Goal: Information Seeking & Learning: Learn about a topic

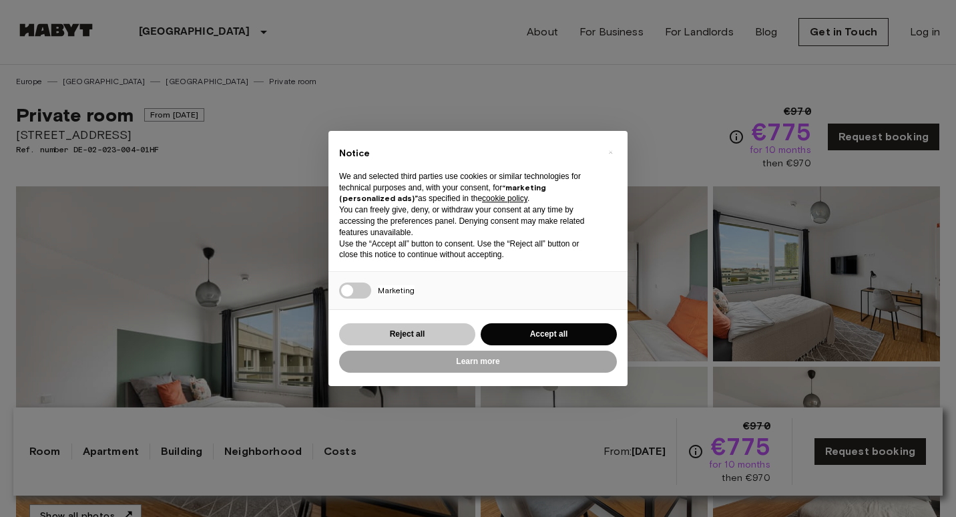
click at [407, 332] on button "Reject all" at bounding box center [407, 334] width 136 height 22
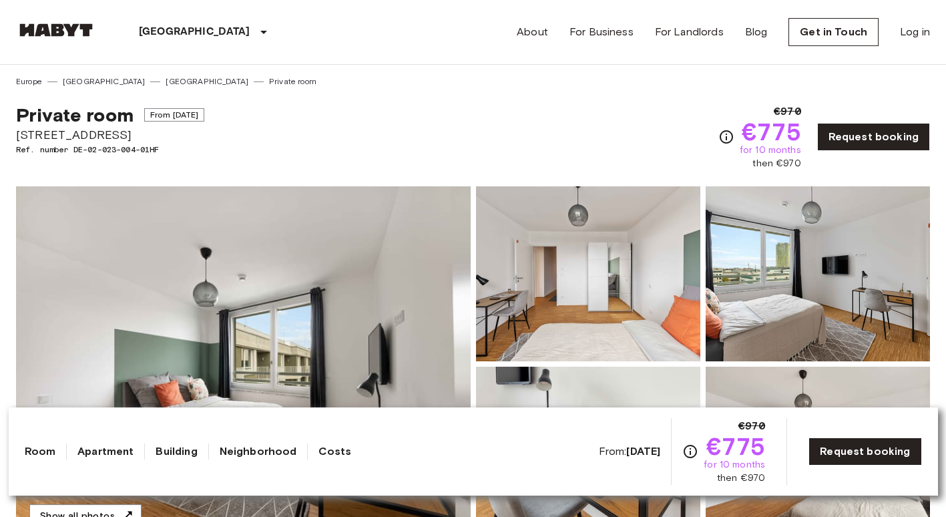
click at [166, 81] on link "[GEOGRAPHIC_DATA]" at bounding box center [207, 81] width 83 height 12
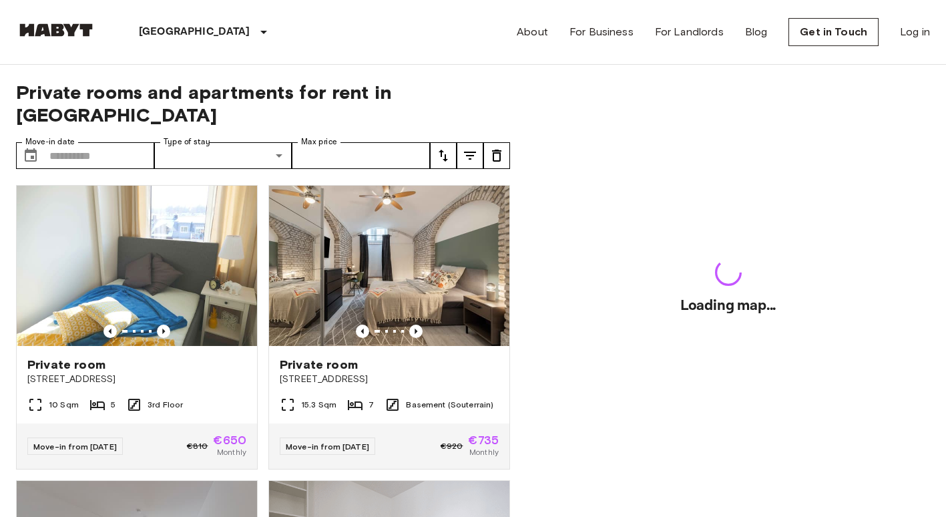
click at [180, 79] on div "Private rooms and apartments for rent in Munich Move-in date ​ Move-in date Typ…" at bounding box center [263, 291] width 494 height 453
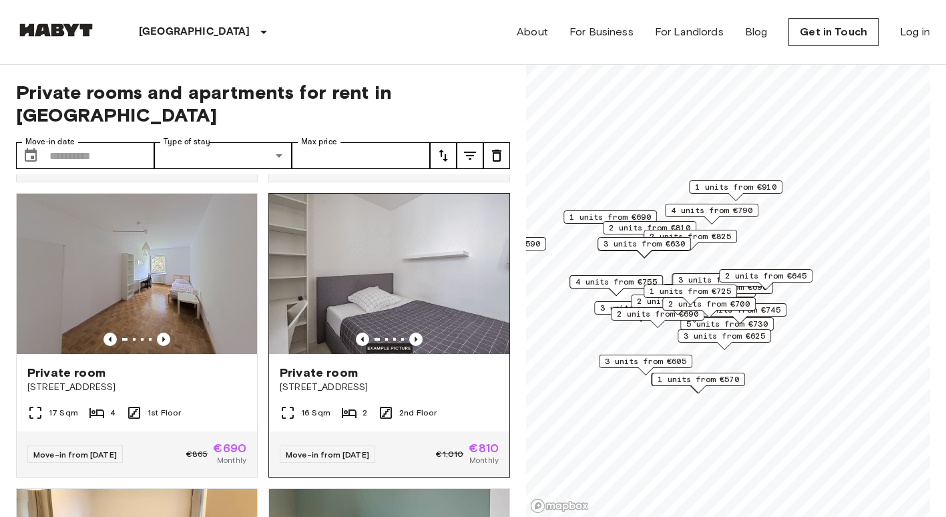
scroll to position [334, 0]
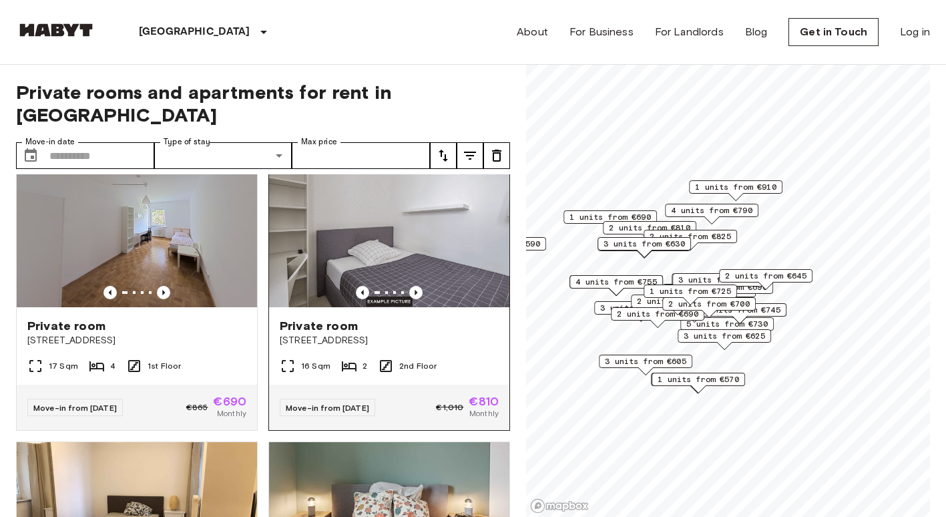
click at [369, 211] on img at bounding box center [389, 227] width 240 height 160
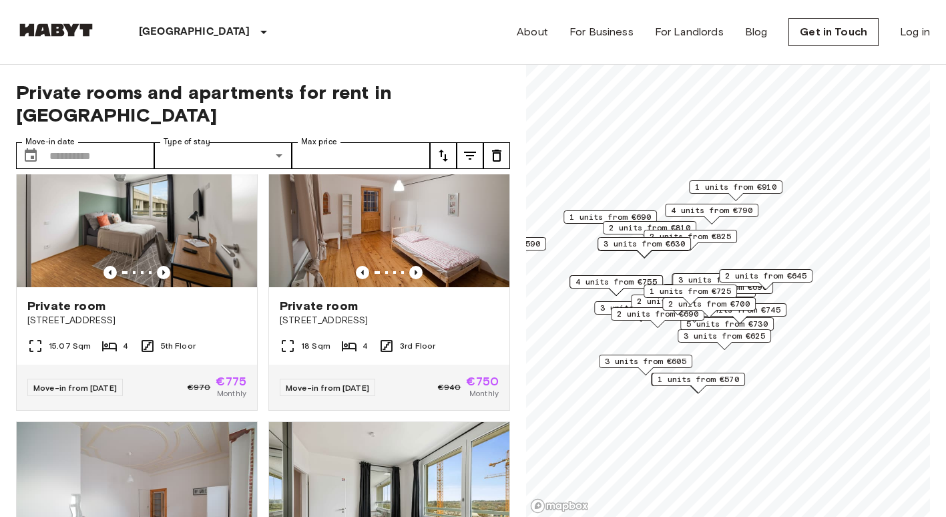
scroll to position [1535, 0]
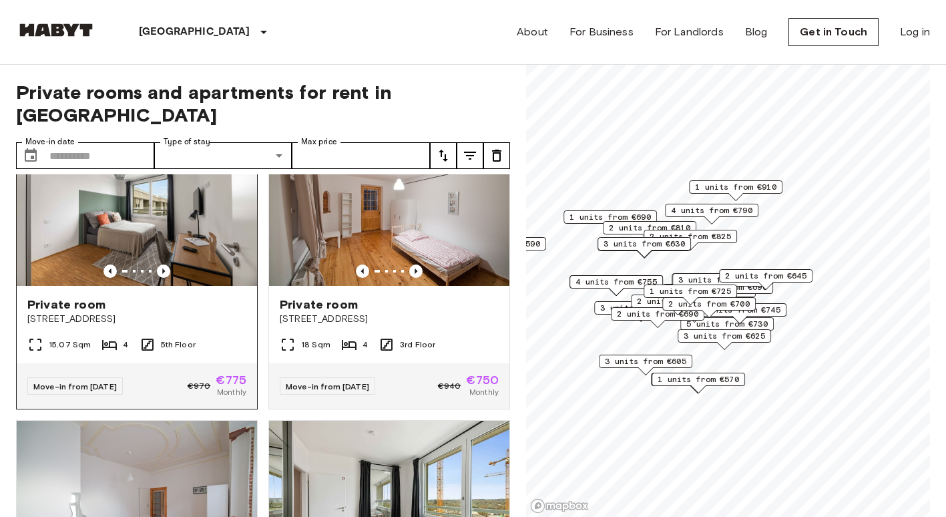
click at [109, 351] on icon at bounding box center [109, 344] width 16 height 16
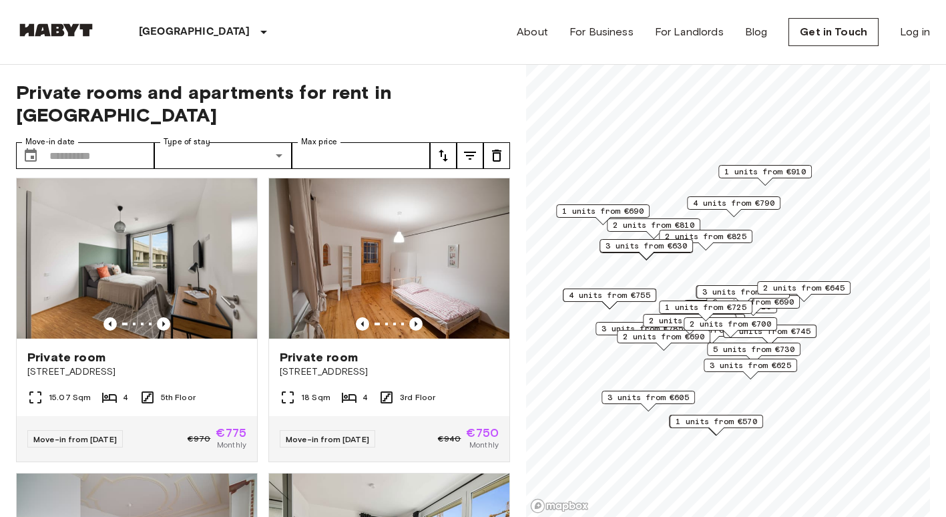
scroll to position [1535, 0]
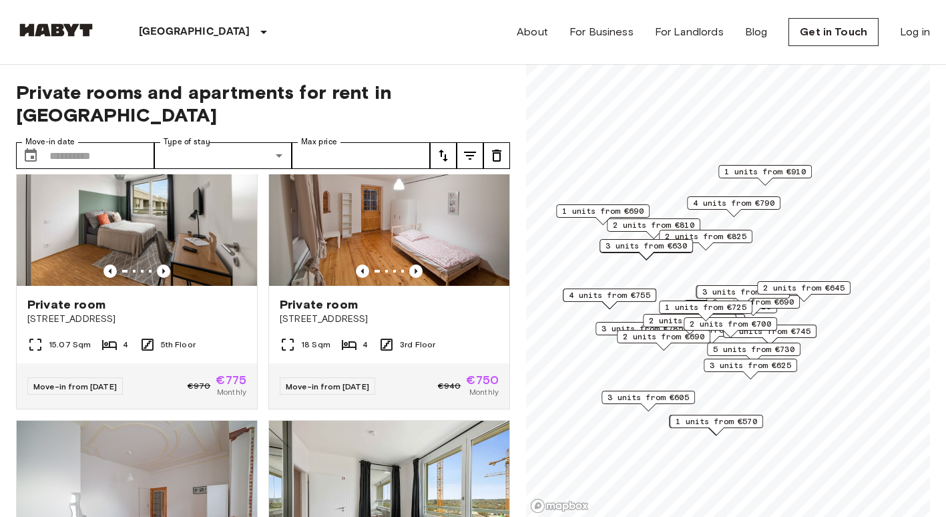
click at [730, 237] on span "2 units from €825" at bounding box center [705, 236] width 81 height 12
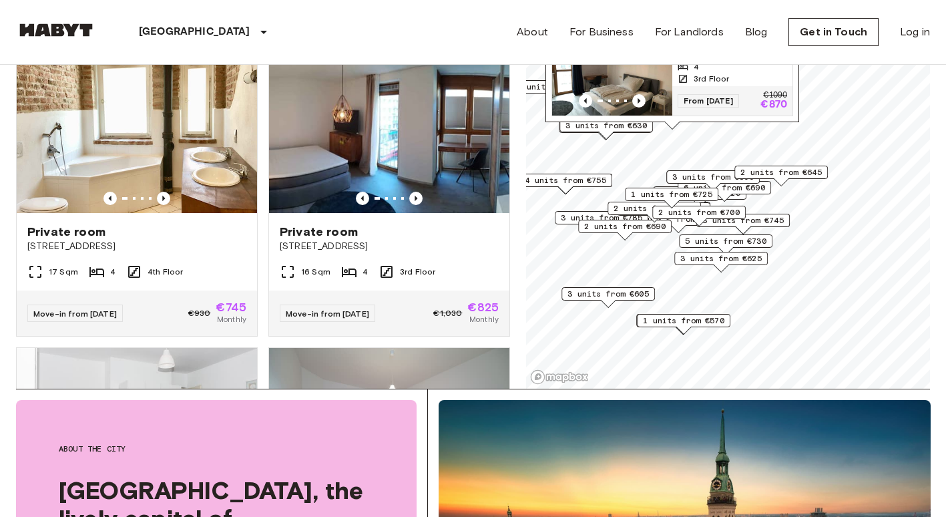
scroll to position [67, 0]
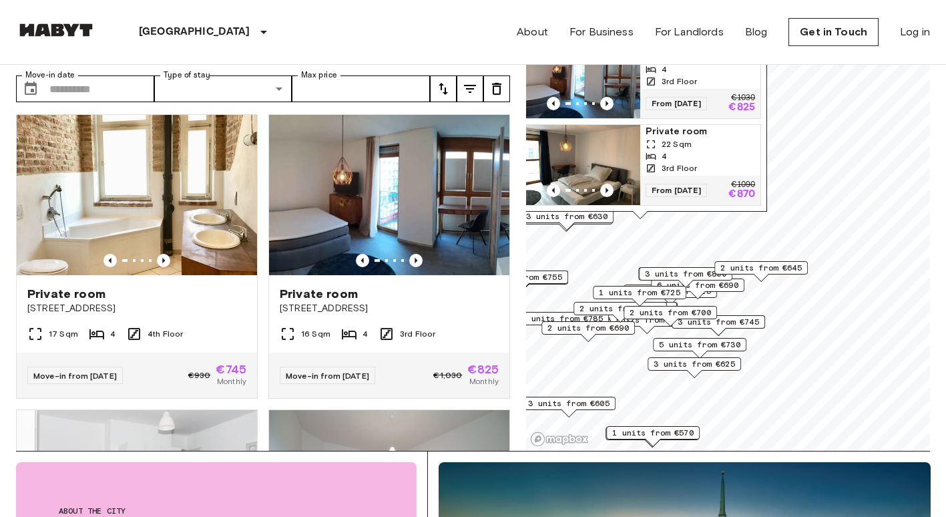
click at [776, 269] on span "2 units from €645" at bounding box center [760, 268] width 81 height 12
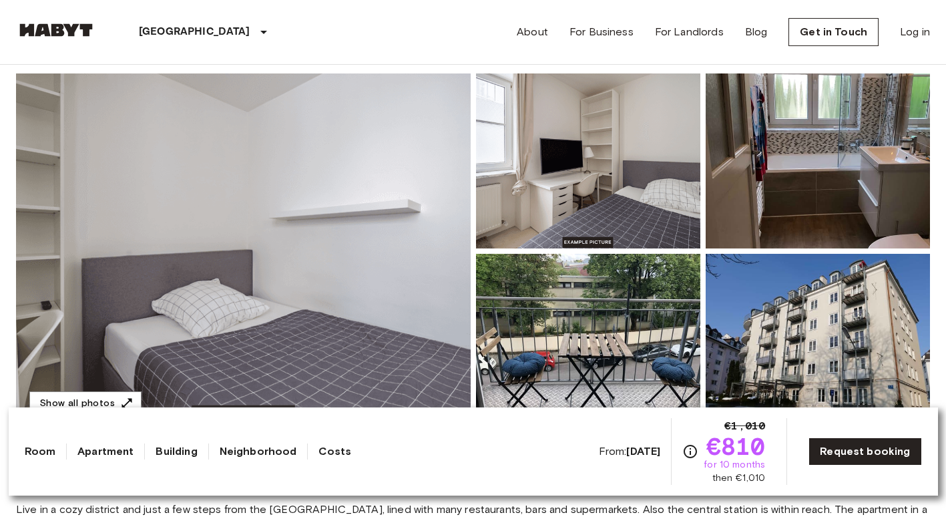
scroll to position [67, 0]
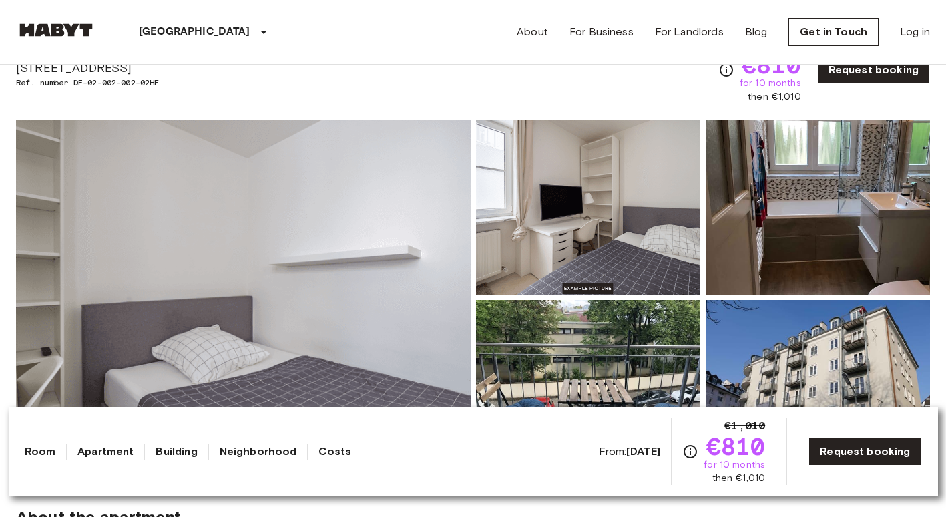
click at [378, 322] on img at bounding box center [243, 296] width 455 height 355
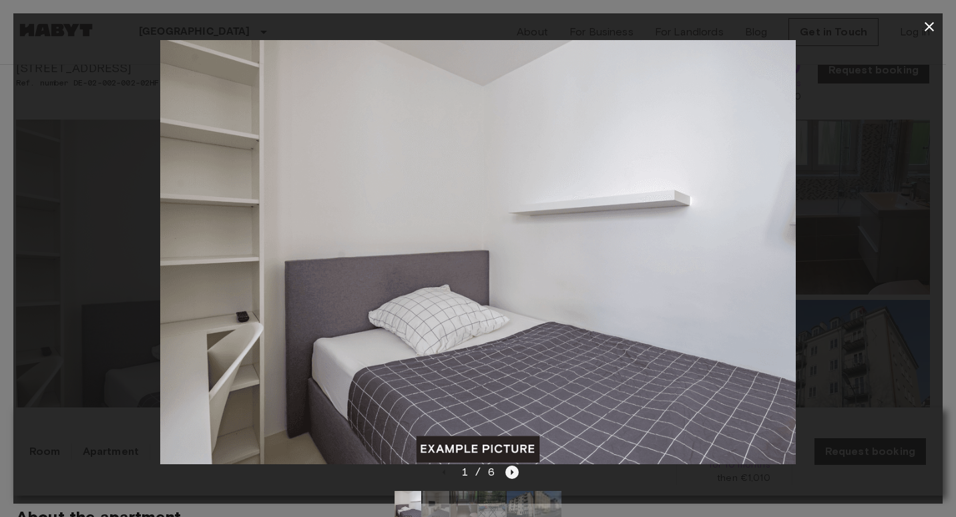
click at [508, 477] on icon "Next image" at bounding box center [511, 471] width 13 height 13
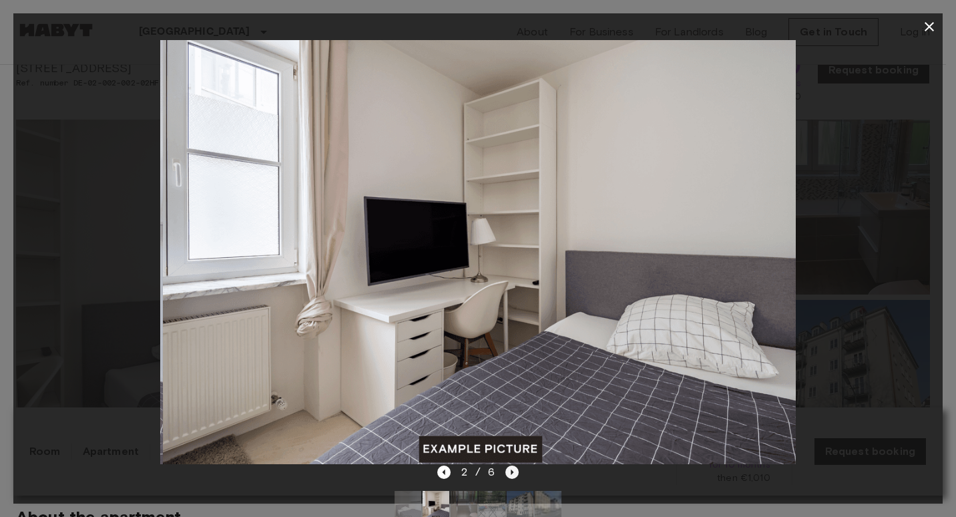
click at [508, 477] on icon "Next image" at bounding box center [511, 471] width 13 height 13
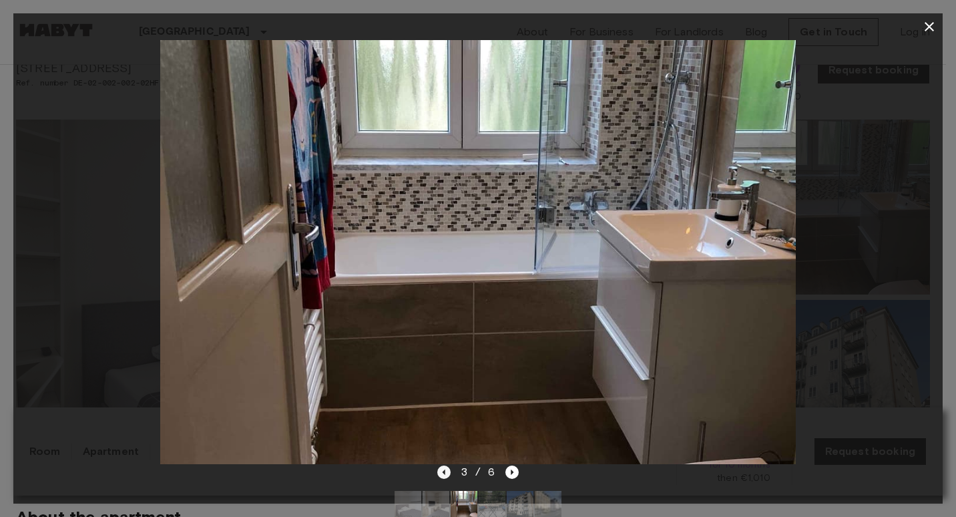
click at [449, 474] on icon "Previous image" at bounding box center [443, 471] width 13 height 13
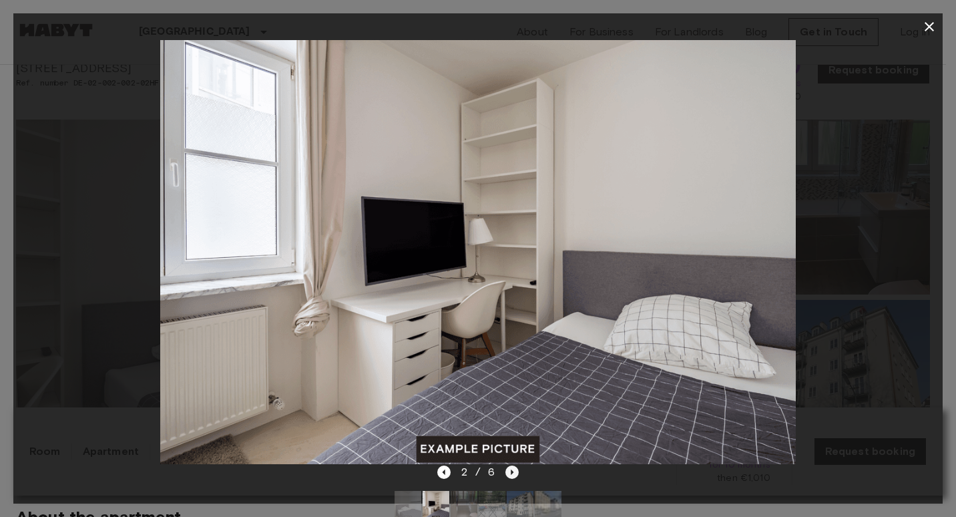
click at [506, 472] on icon "Next image" at bounding box center [511, 471] width 13 height 13
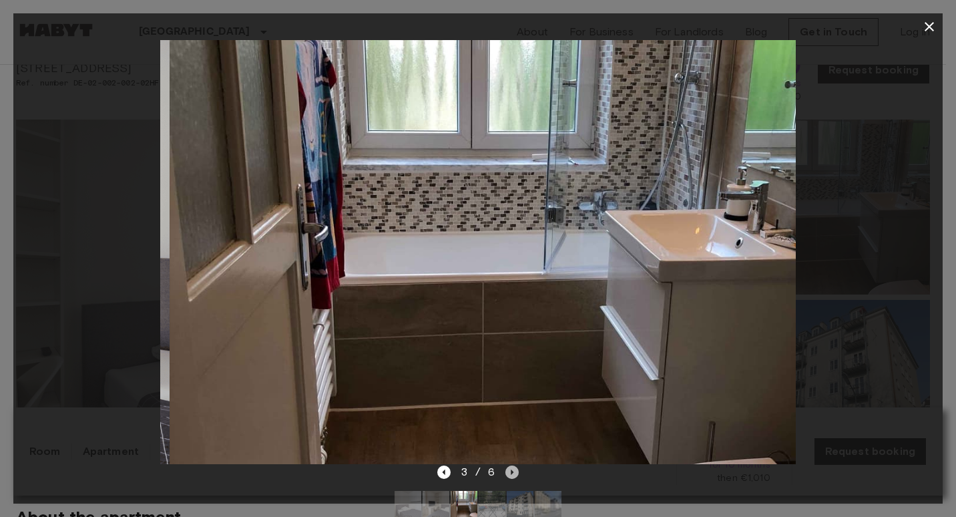
click at [506, 472] on icon "Next image" at bounding box center [511, 471] width 13 height 13
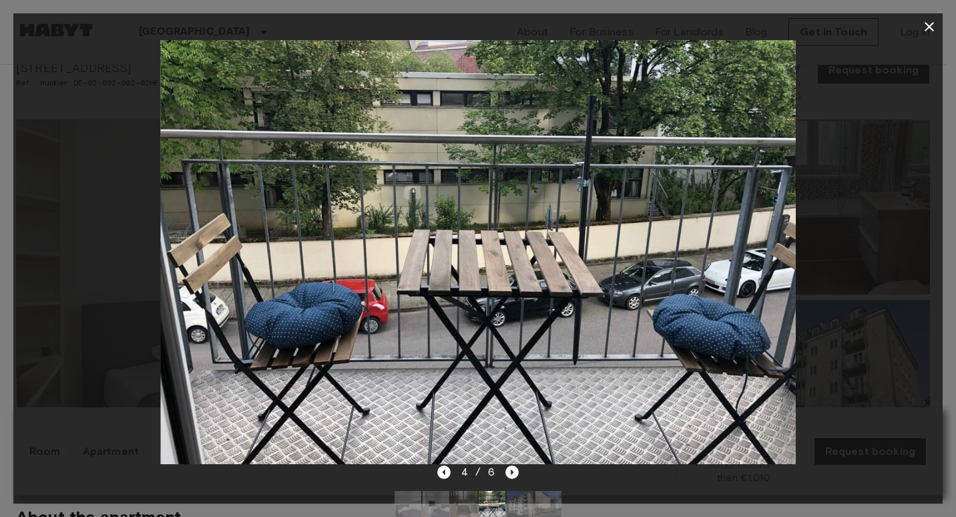
click at [506, 472] on icon "Next image" at bounding box center [511, 471] width 13 height 13
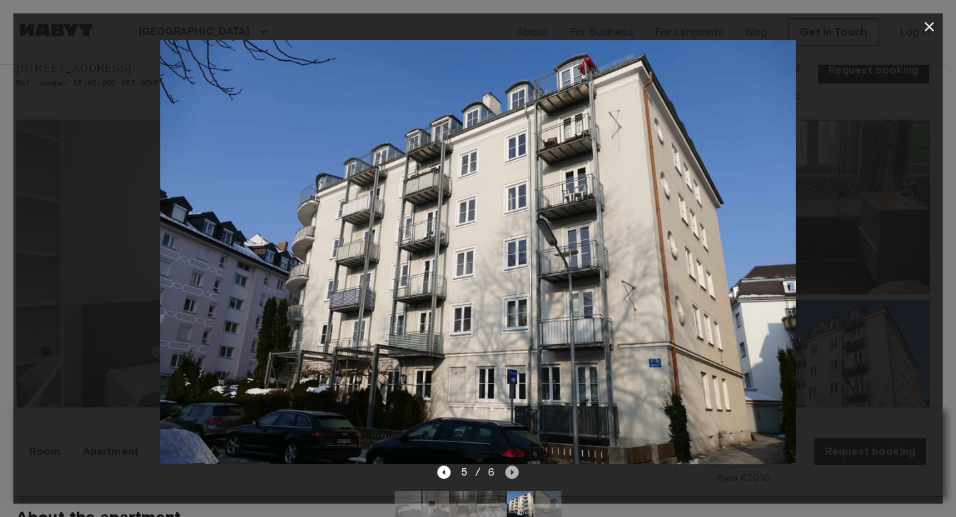
click at [506, 472] on icon "Next image" at bounding box center [511, 471] width 13 height 13
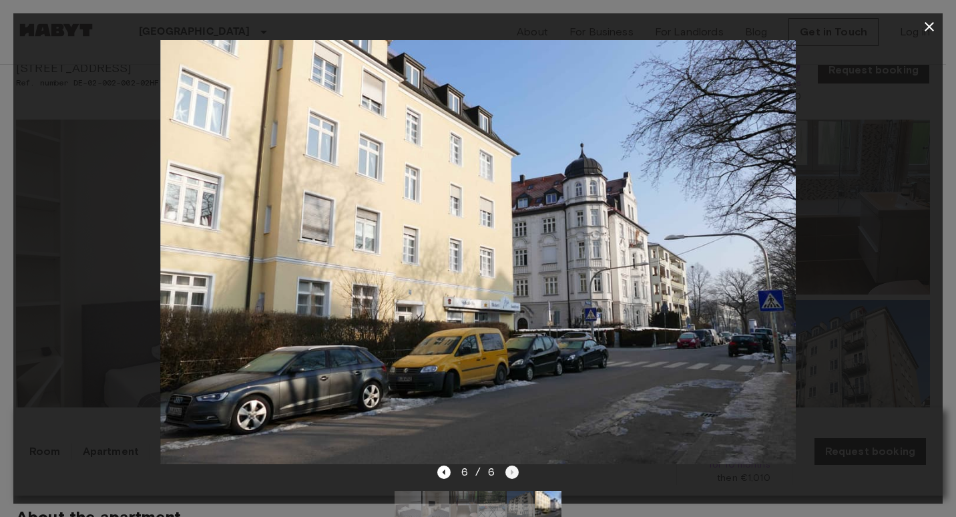
click at [506, 472] on div "6 / 6" at bounding box center [478, 472] width 82 height 16
click at [931, 231] on div at bounding box center [477, 252] width 929 height 424
click at [881, 214] on div at bounding box center [477, 252] width 929 height 424
click at [927, 31] on icon "button" at bounding box center [929, 27] width 16 height 16
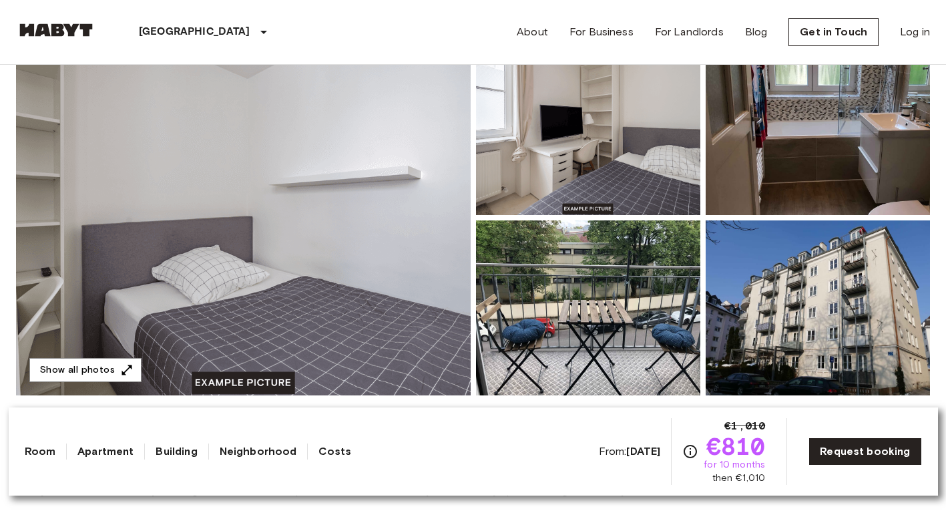
scroll to position [134, 0]
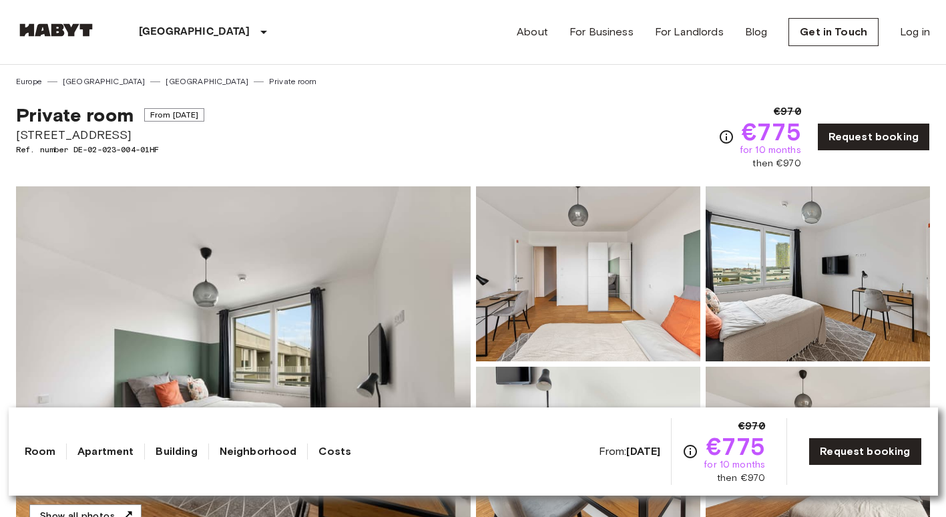
scroll to position [67, 0]
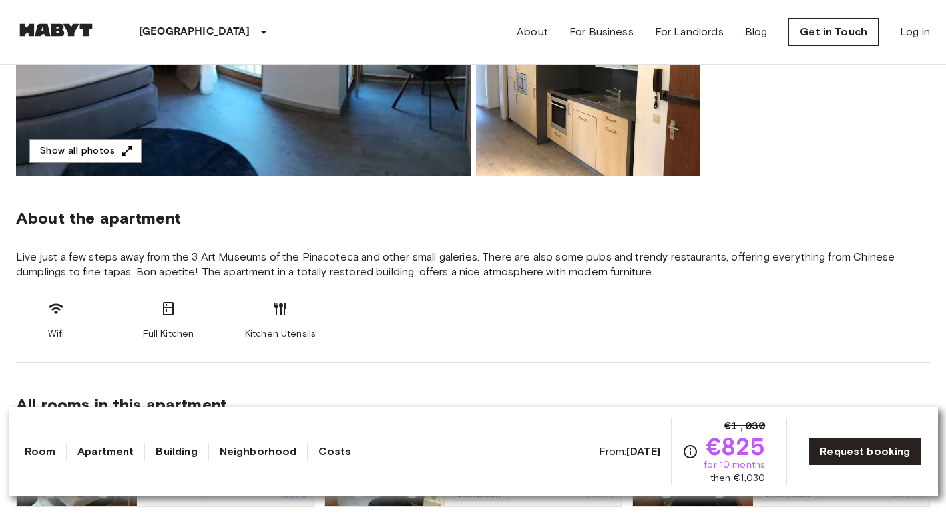
scroll to position [401, 0]
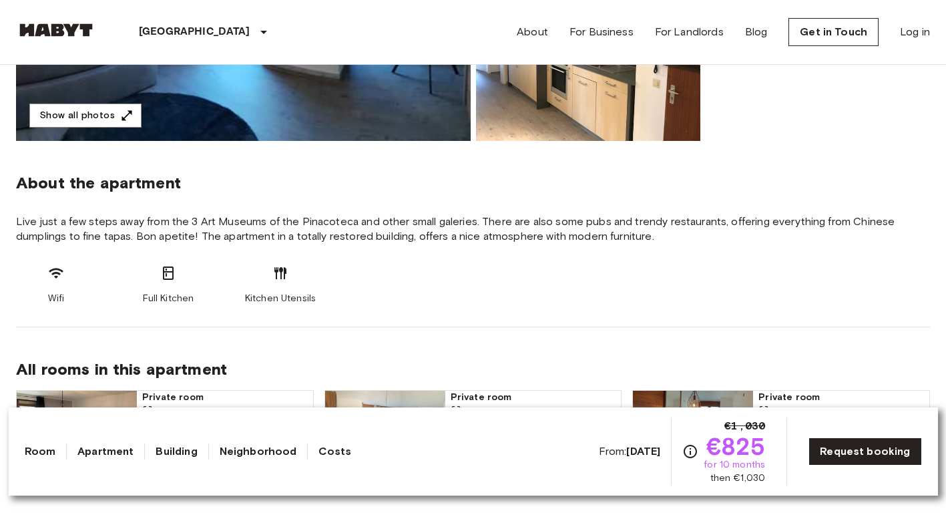
click at [192, 226] on span "Live just a few steps away from the 3 Art Museums of the Pinacoteca and other s…" at bounding box center [473, 228] width 914 height 29
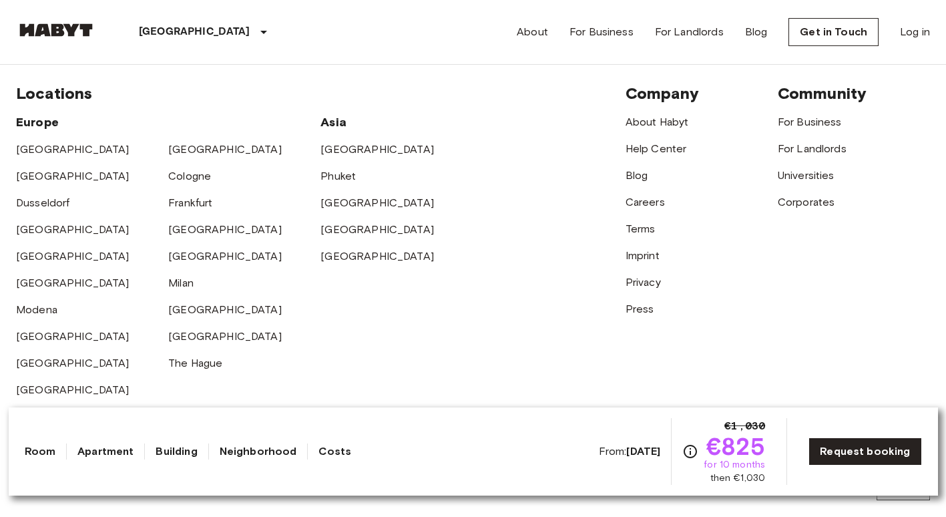
scroll to position [2603, 0]
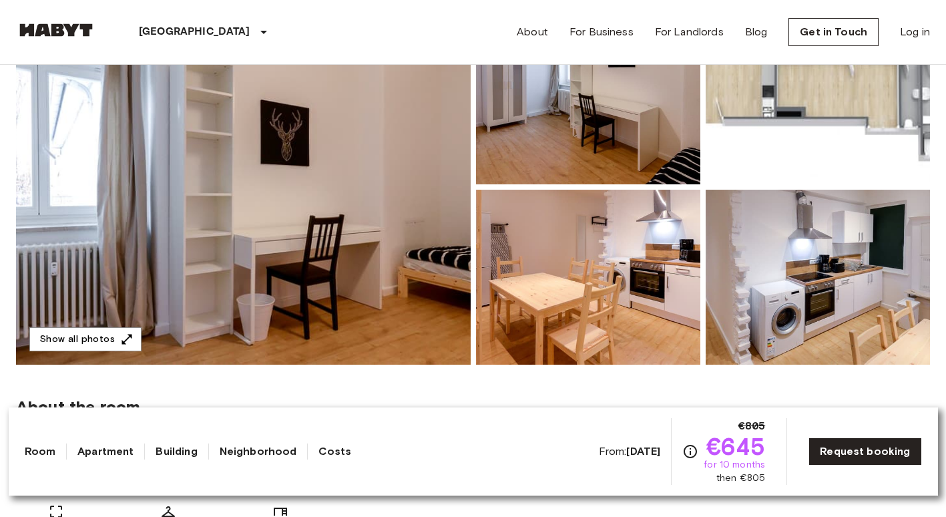
scroll to position [134, 0]
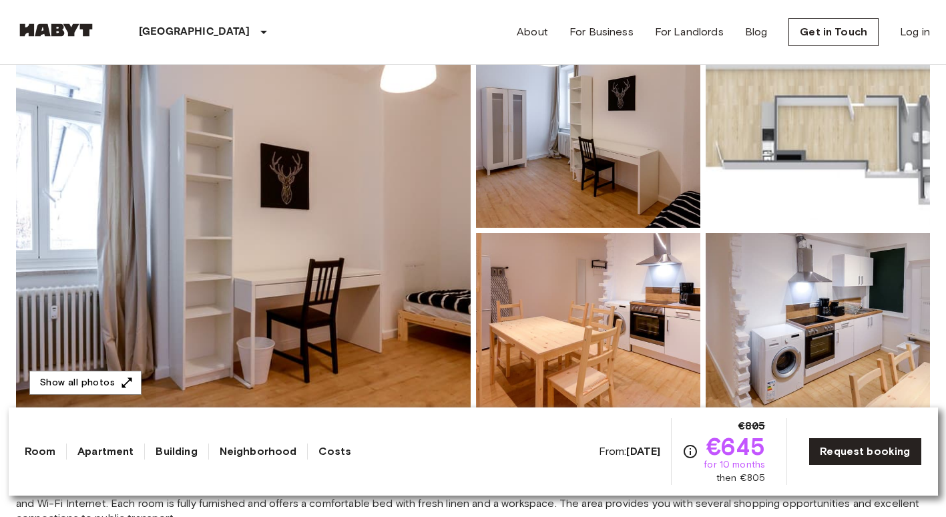
click at [425, 232] on img at bounding box center [243, 230] width 455 height 355
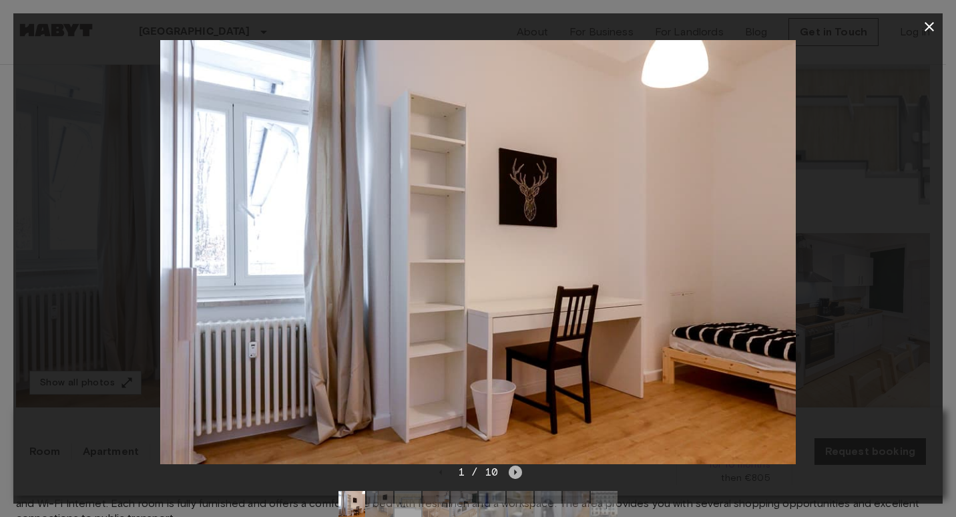
click at [517, 468] on icon "Next image" at bounding box center [515, 471] width 13 height 13
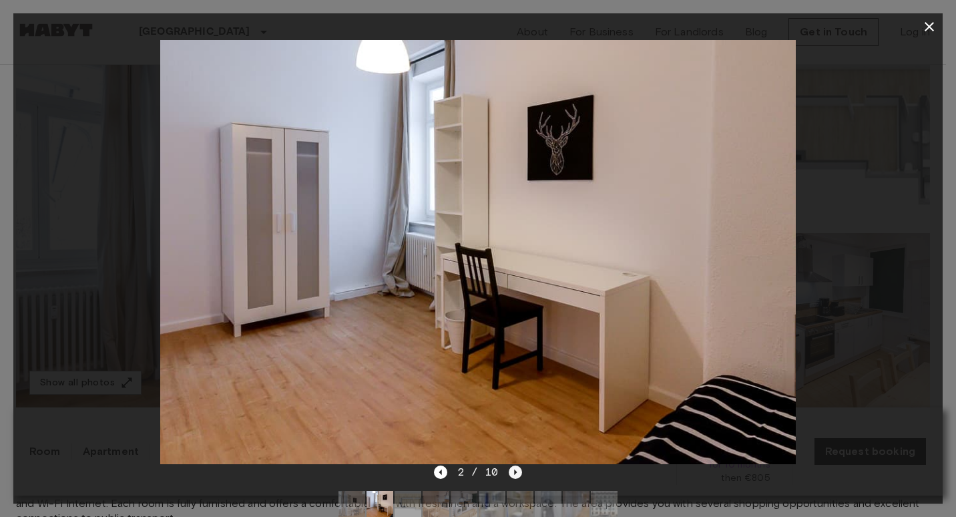
click at [517, 468] on icon "Next image" at bounding box center [515, 471] width 13 height 13
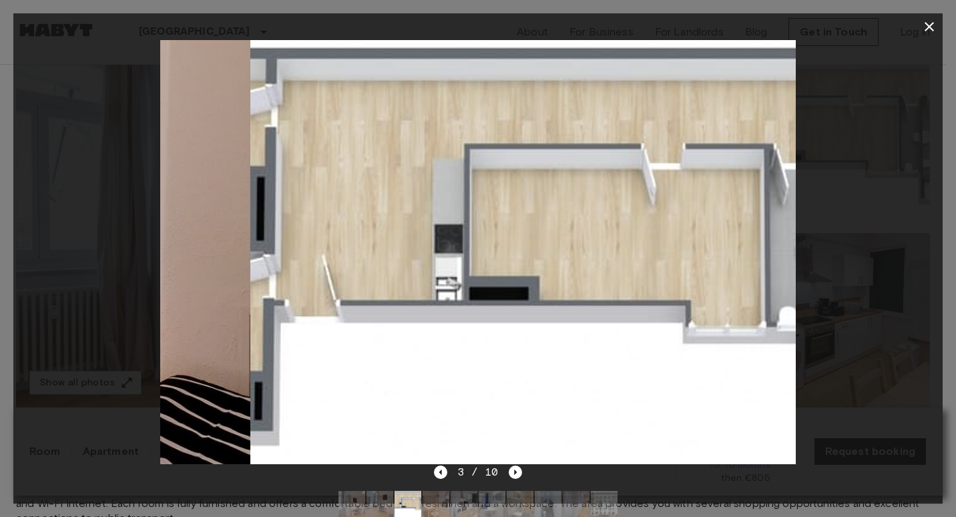
drag, startPoint x: 446, startPoint y: 296, endPoint x: 612, endPoint y: 318, distance: 167.7
click at [612, 318] on img at bounding box center [567, 252] width 635 height 424
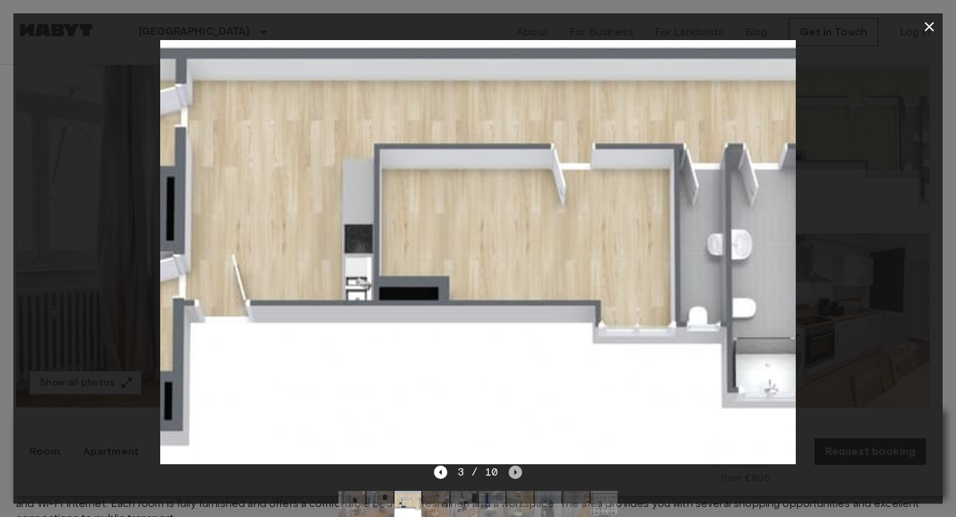
click at [517, 467] on icon "Next image" at bounding box center [515, 471] width 13 height 13
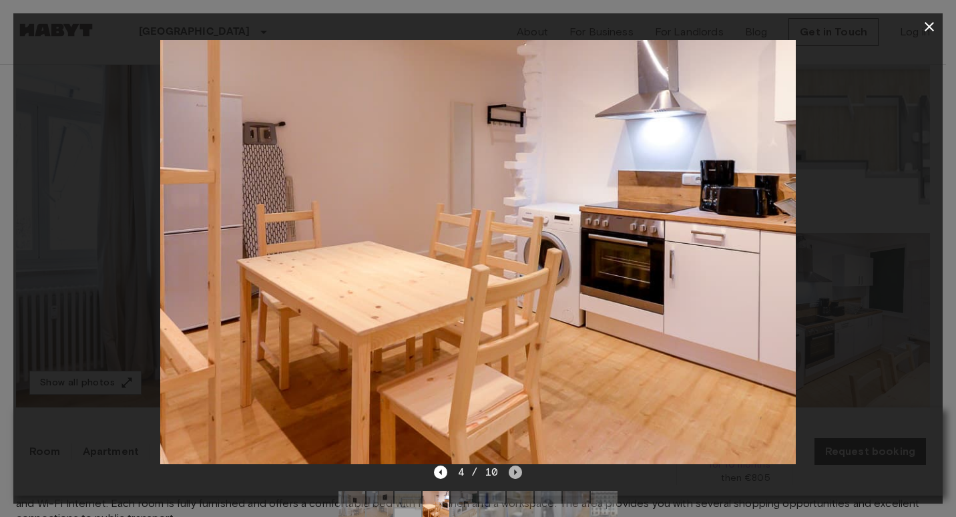
click at [517, 467] on icon "Next image" at bounding box center [515, 471] width 13 height 13
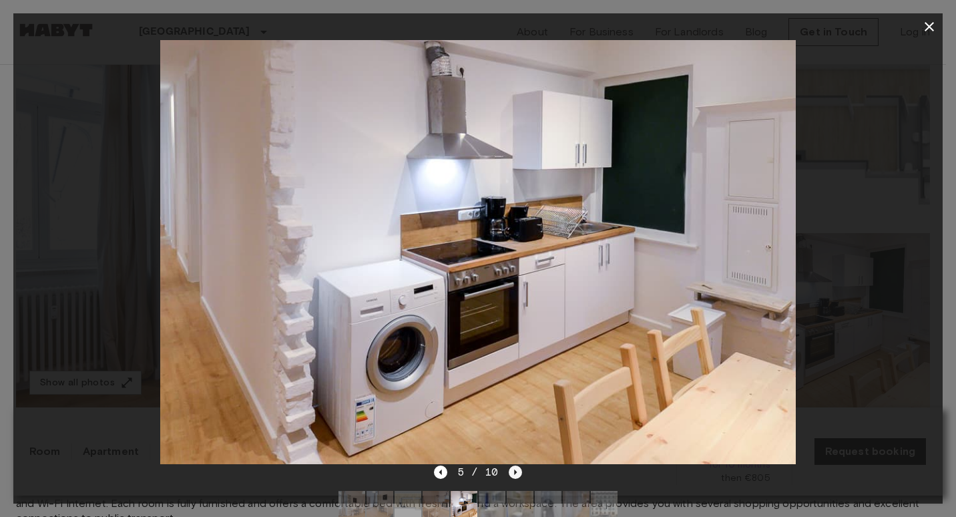
click at [517, 467] on icon "Next image" at bounding box center [515, 471] width 13 height 13
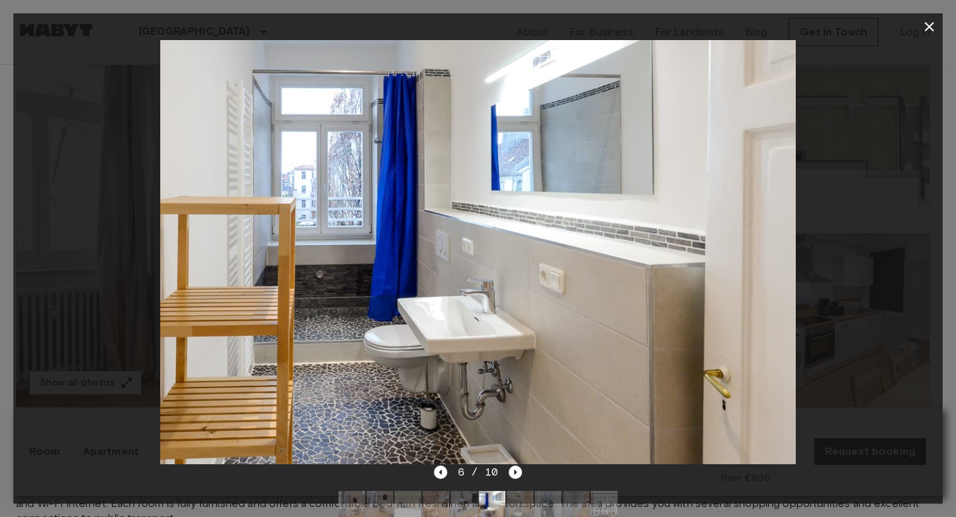
click at [843, 326] on div at bounding box center [477, 252] width 929 height 424
click at [922, 25] on icon "button" at bounding box center [929, 27] width 16 height 16
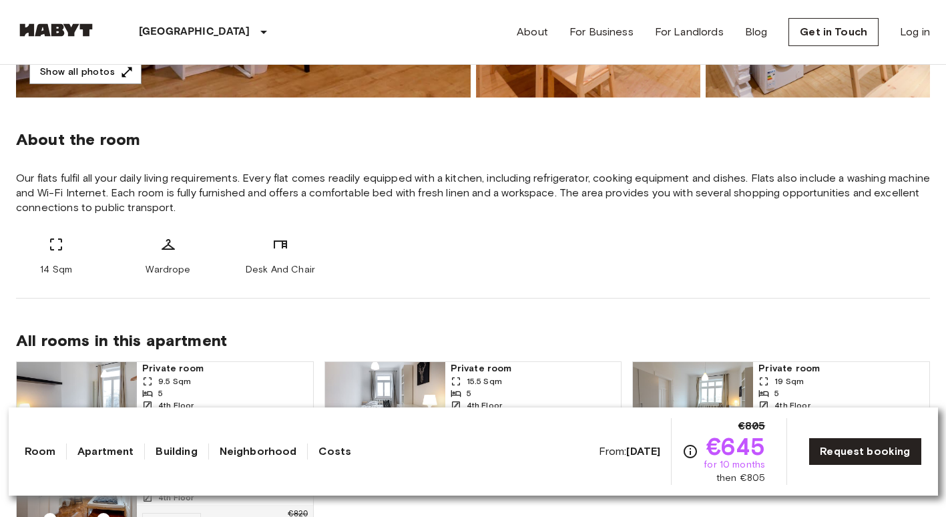
scroll to position [534, 0]
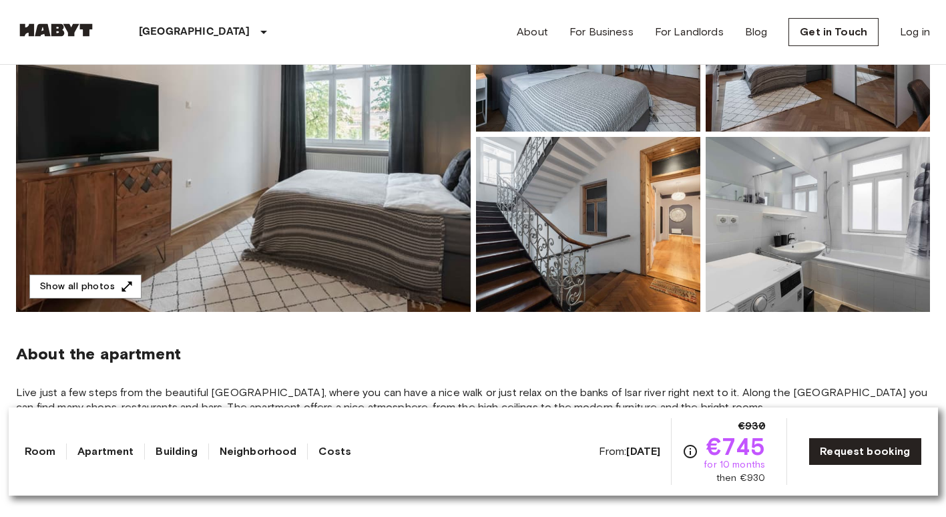
scroll to position [134, 0]
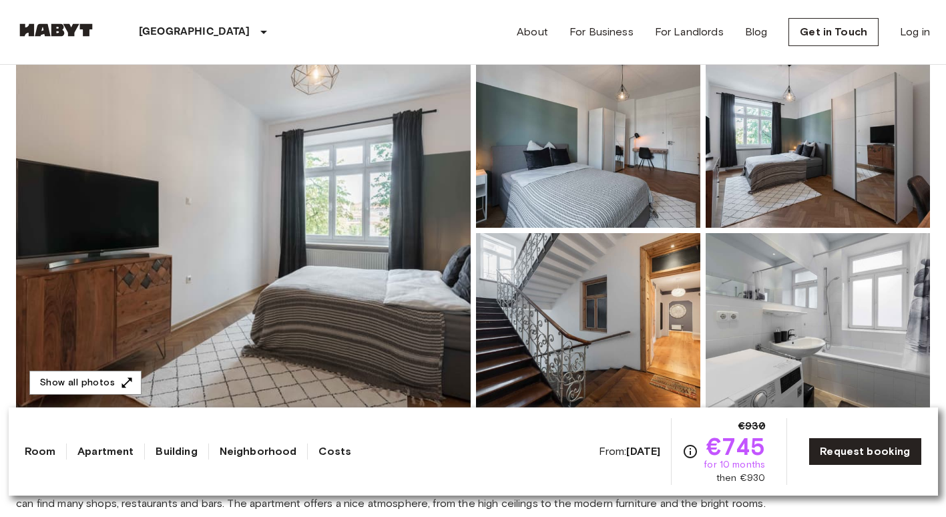
click at [407, 246] on img at bounding box center [243, 230] width 455 height 355
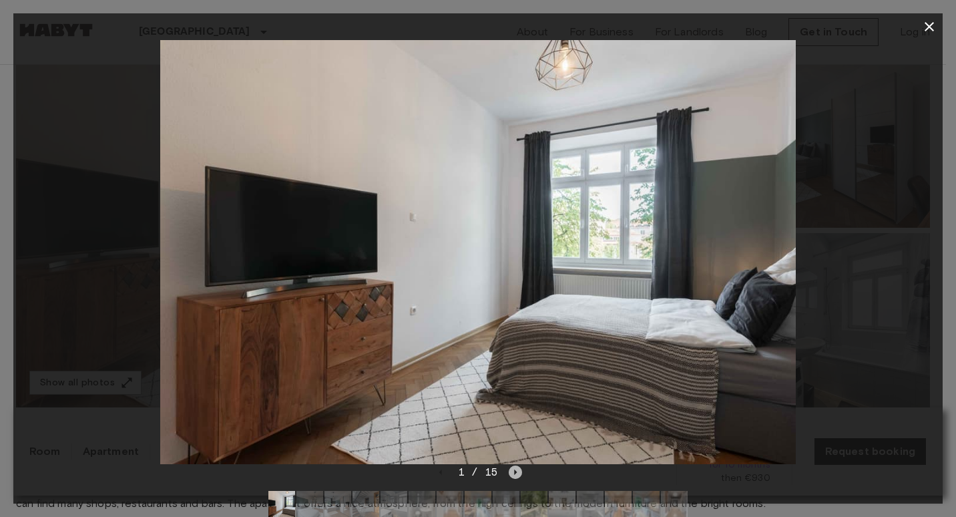
click at [509, 475] on icon "Next image" at bounding box center [515, 471] width 13 height 13
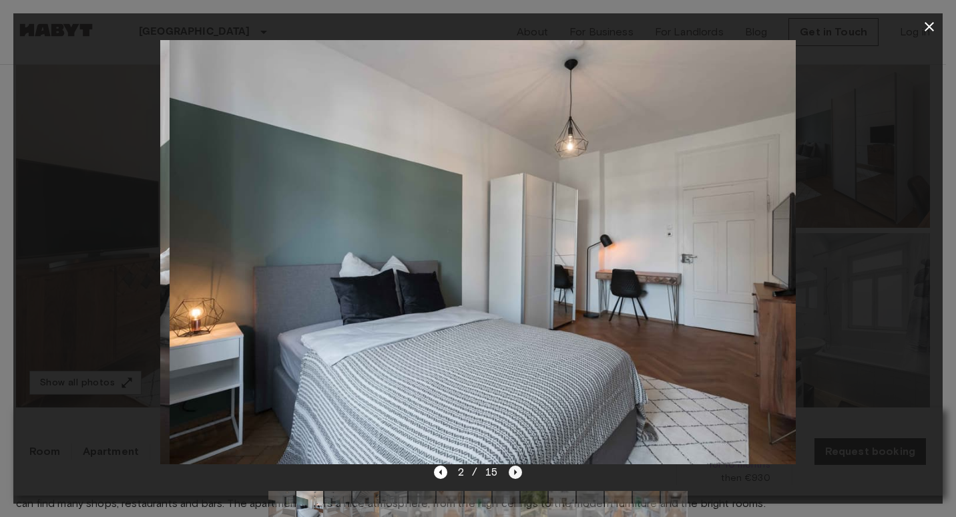
click at [509, 475] on icon "Next image" at bounding box center [515, 471] width 13 height 13
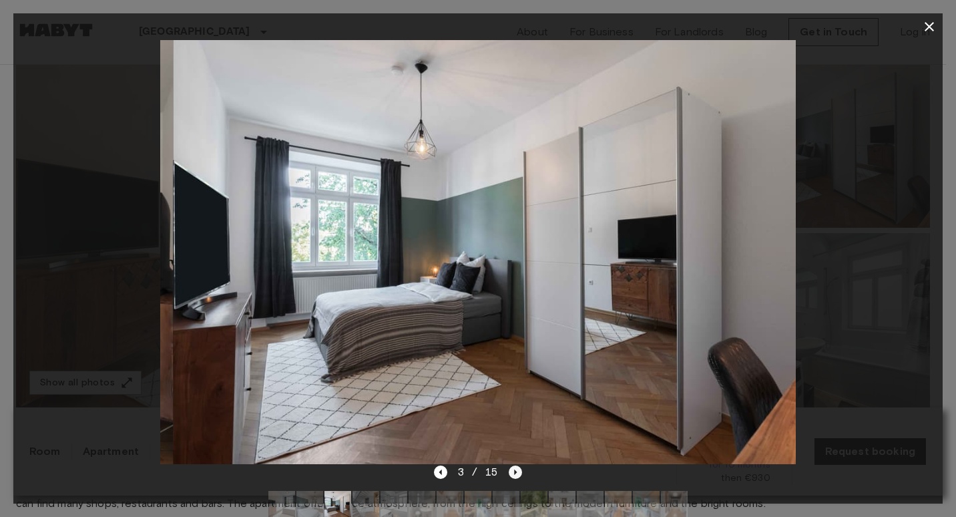
click at [509, 475] on icon "Next image" at bounding box center [515, 471] width 13 height 13
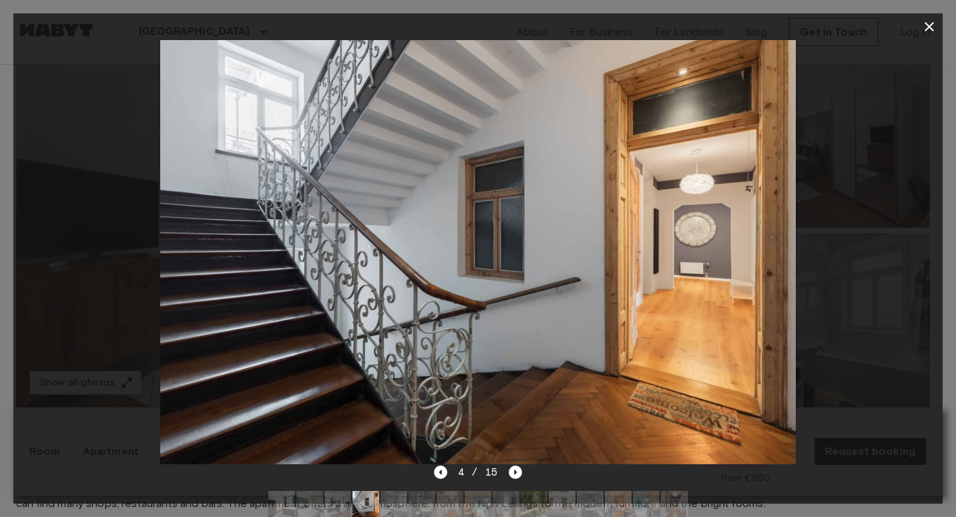
click at [928, 29] on icon "button" at bounding box center [929, 27] width 16 height 16
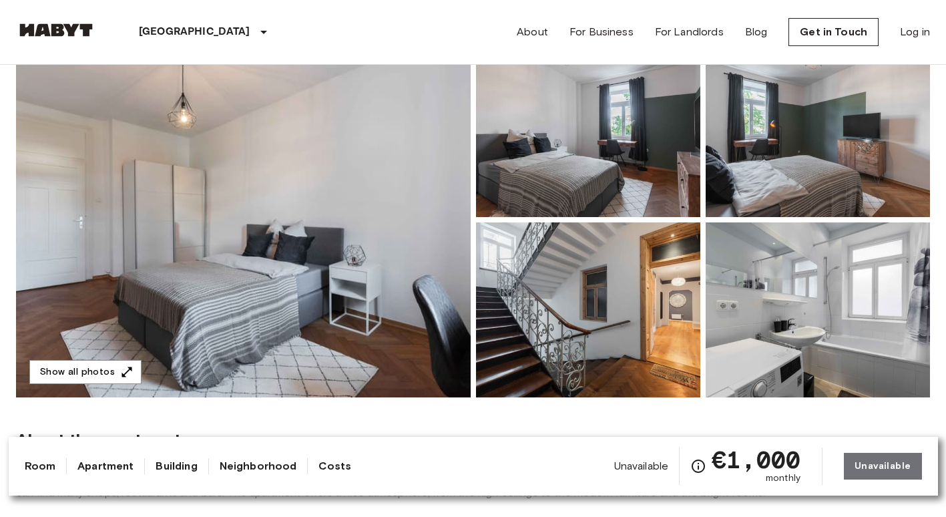
scroll to position [134, 0]
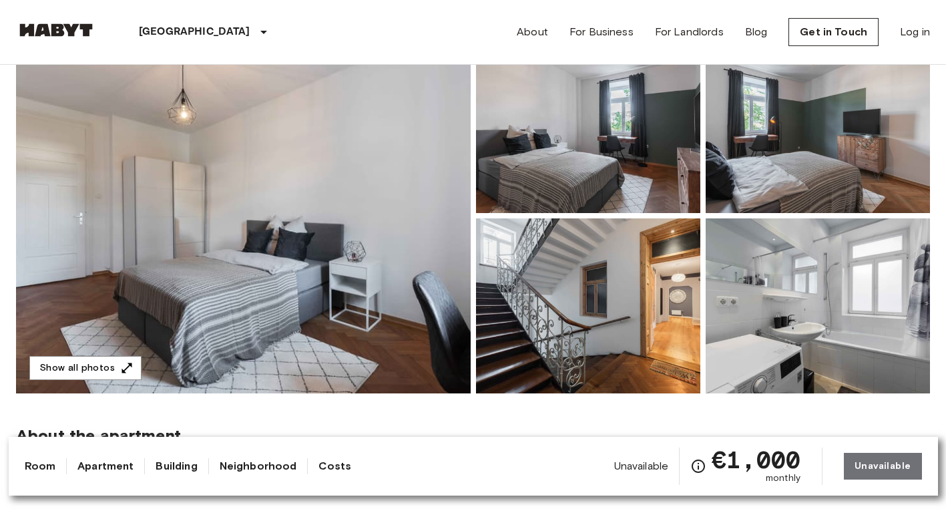
click at [382, 200] on img at bounding box center [243, 215] width 455 height 355
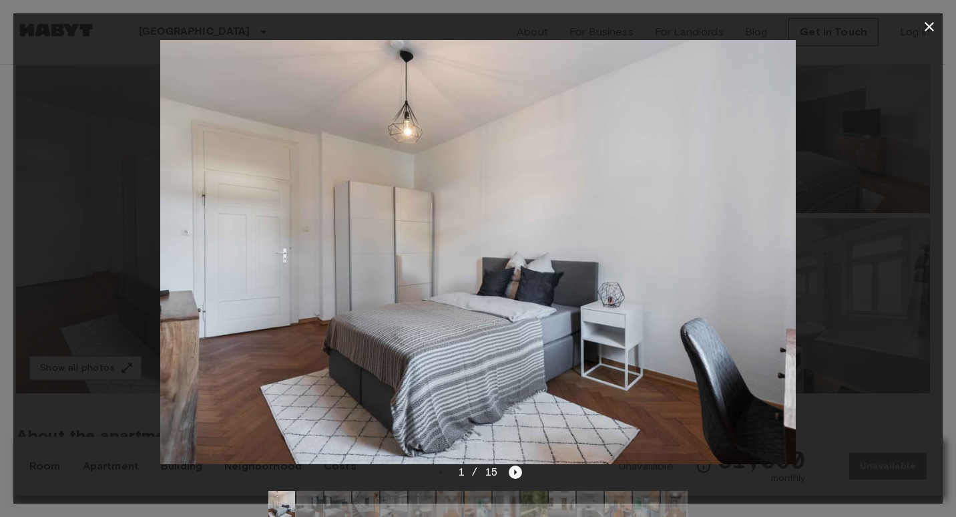
click at [519, 474] on icon "Next image" at bounding box center [515, 471] width 13 height 13
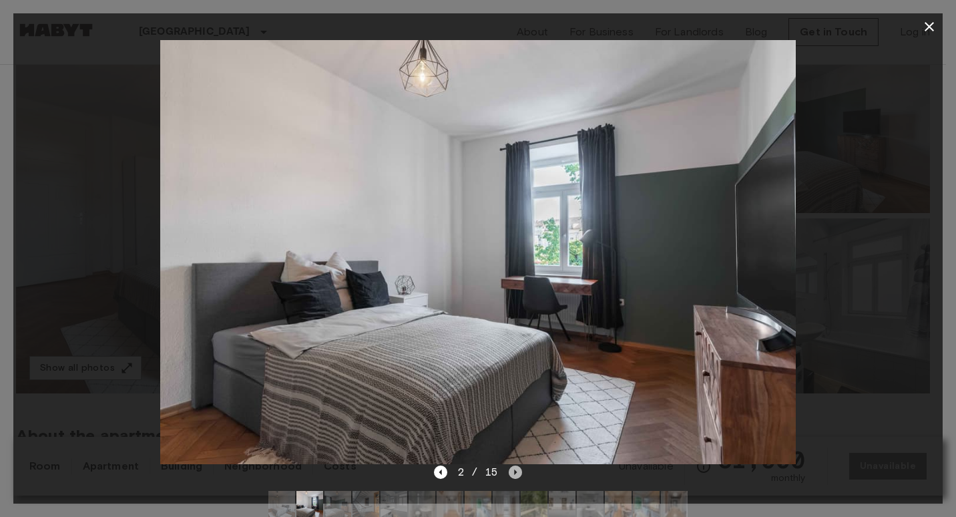
click at [515, 468] on icon "Next image" at bounding box center [515, 471] width 13 height 13
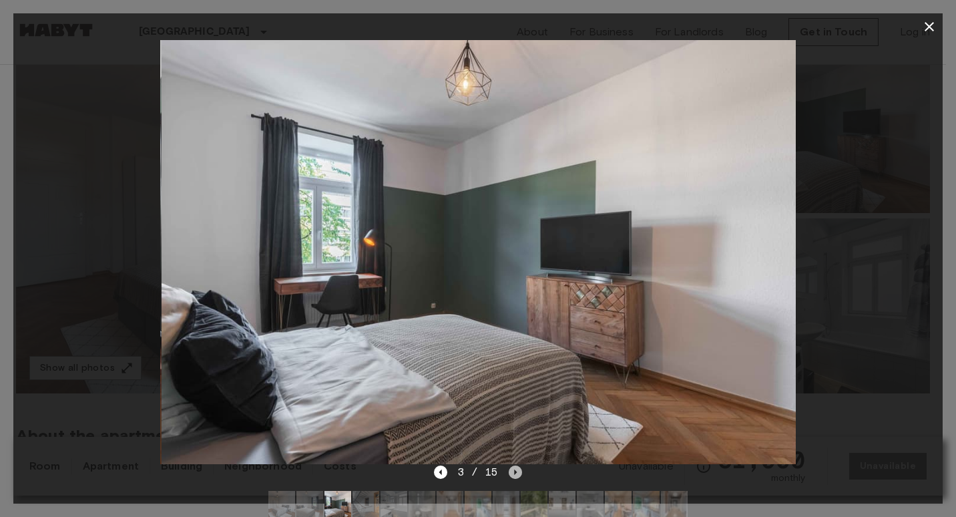
click at [515, 468] on icon "Next image" at bounding box center [515, 471] width 13 height 13
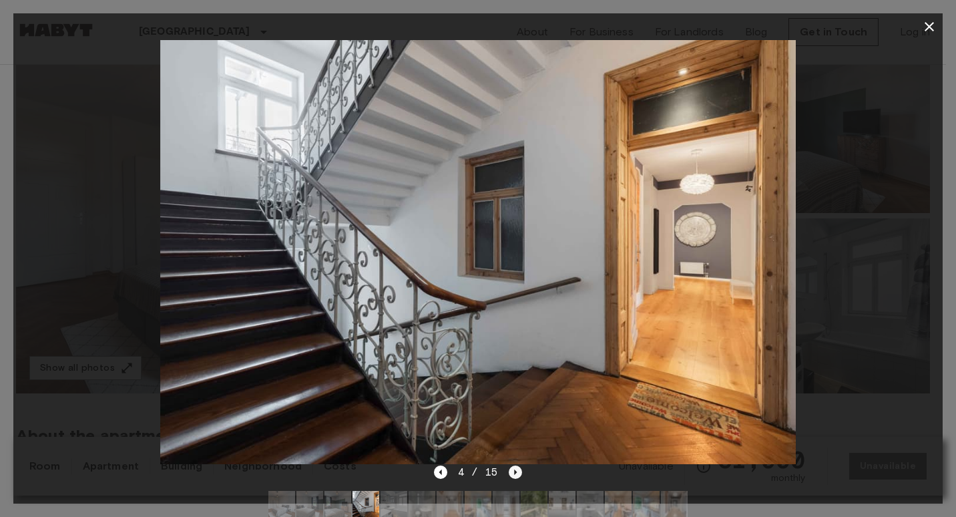
click at [515, 468] on icon "Next image" at bounding box center [515, 471] width 13 height 13
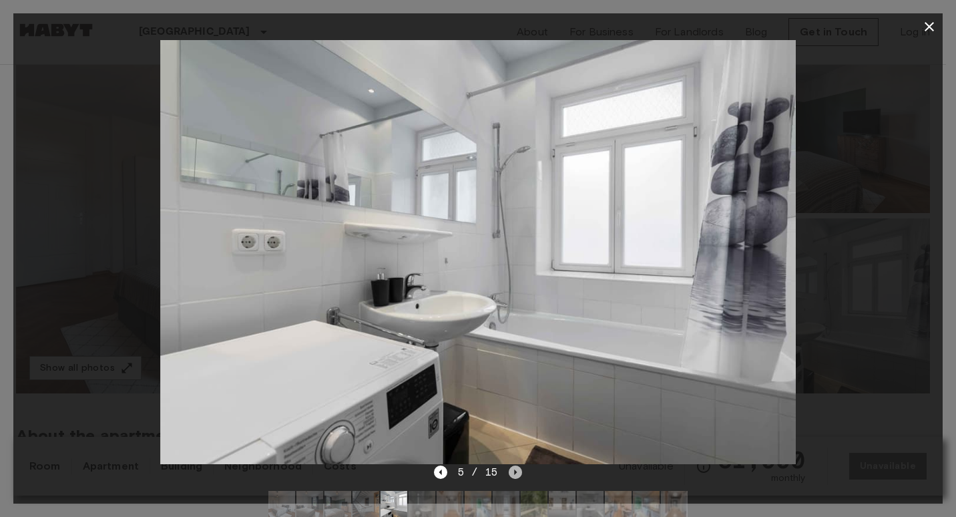
click at [515, 468] on icon "Next image" at bounding box center [515, 471] width 13 height 13
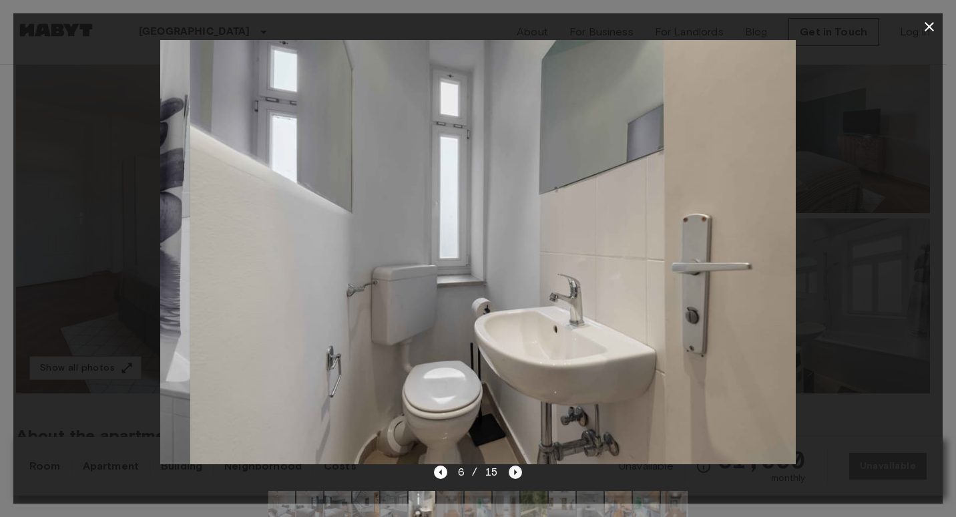
click at [515, 468] on icon "Next image" at bounding box center [515, 471] width 13 height 13
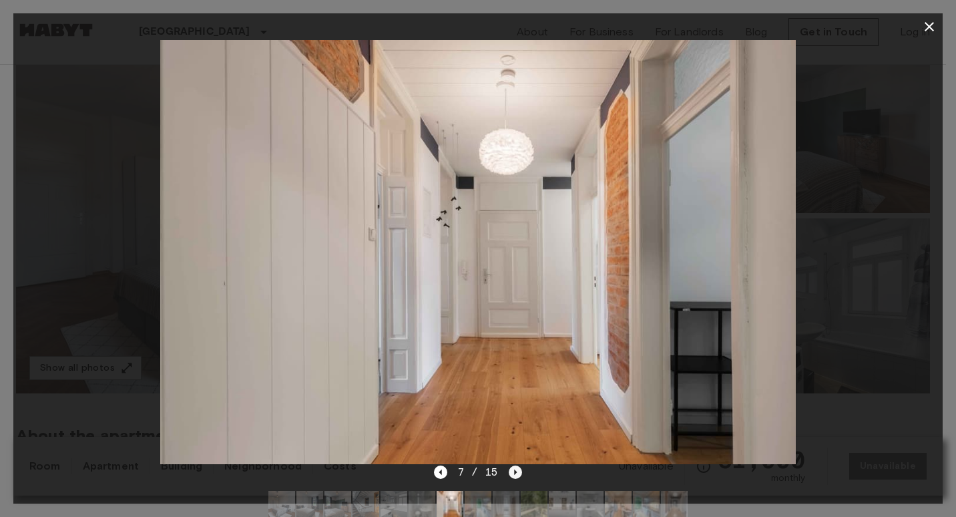
click at [515, 468] on icon "Next image" at bounding box center [515, 471] width 13 height 13
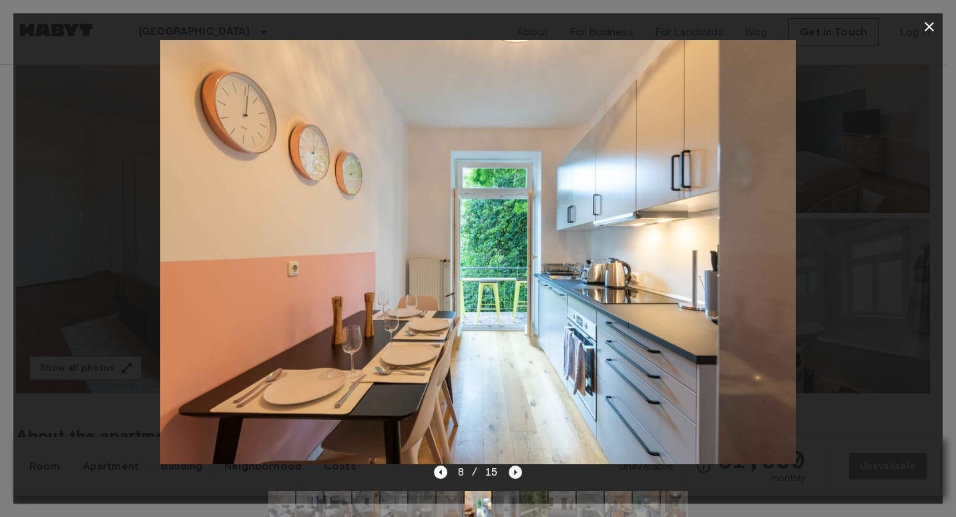
click at [515, 468] on icon "Next image" at bounding box center [515, 471] width 13 height 13
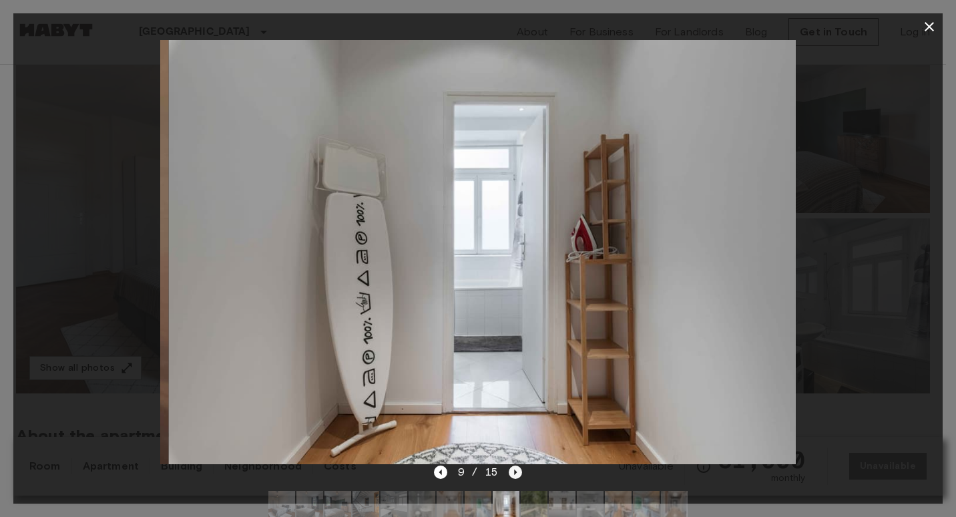
click at [515, 468] on icon "Next image" at bounding box center [515, 471] width 13 height 13
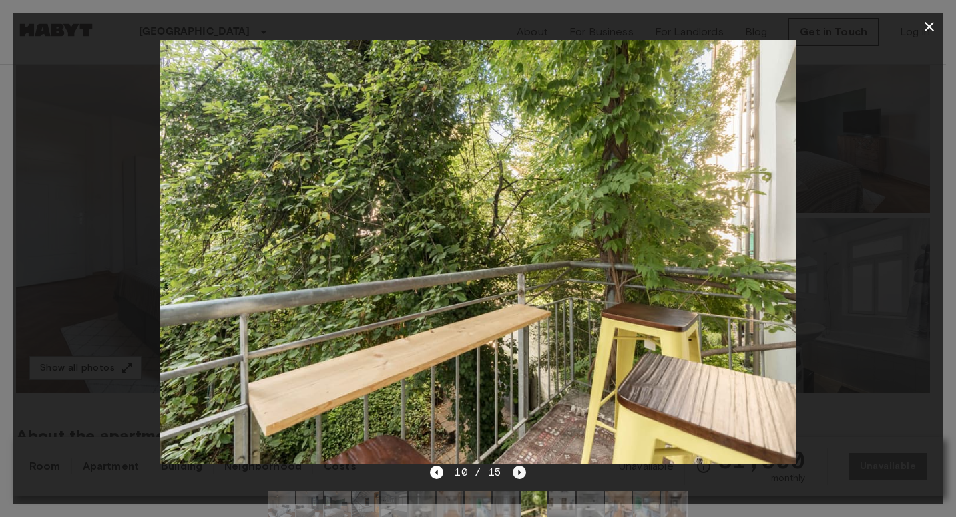
click at [515, 468] on icon "Next image" at bounding box center [519, 471] width 13 height 13
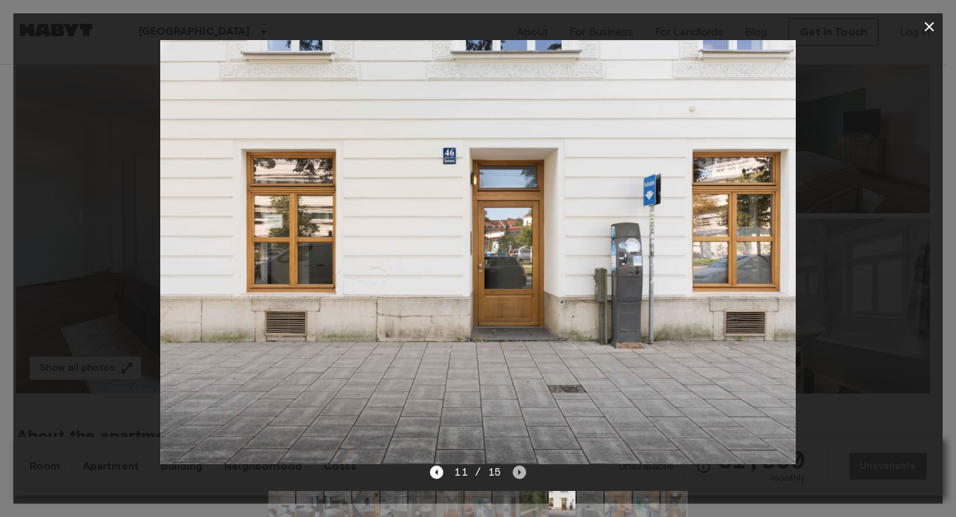
click at [515, 468] on icon "Next image" at bounding box center [519, 471] width 13 height 13
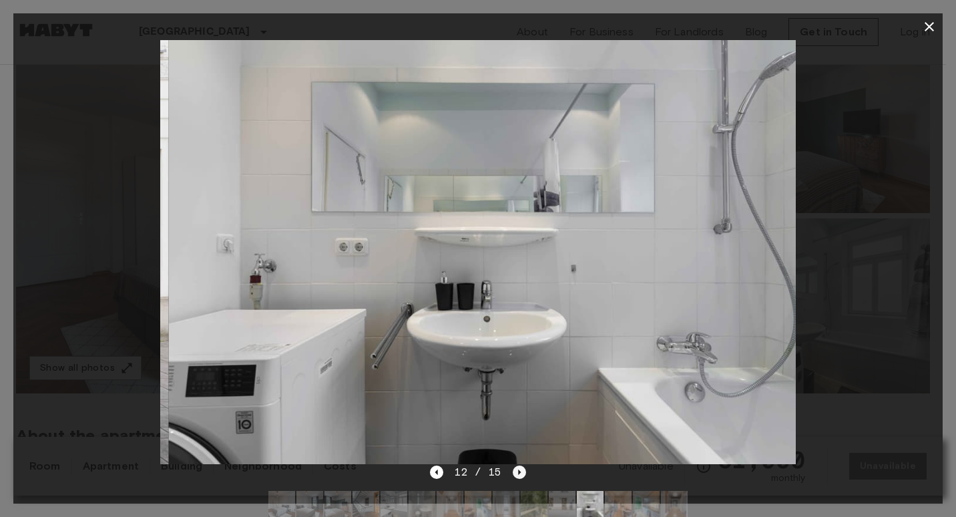
click at [515, 468] on icon "Next image" at bounding box center [519, 471] width 13 height 13
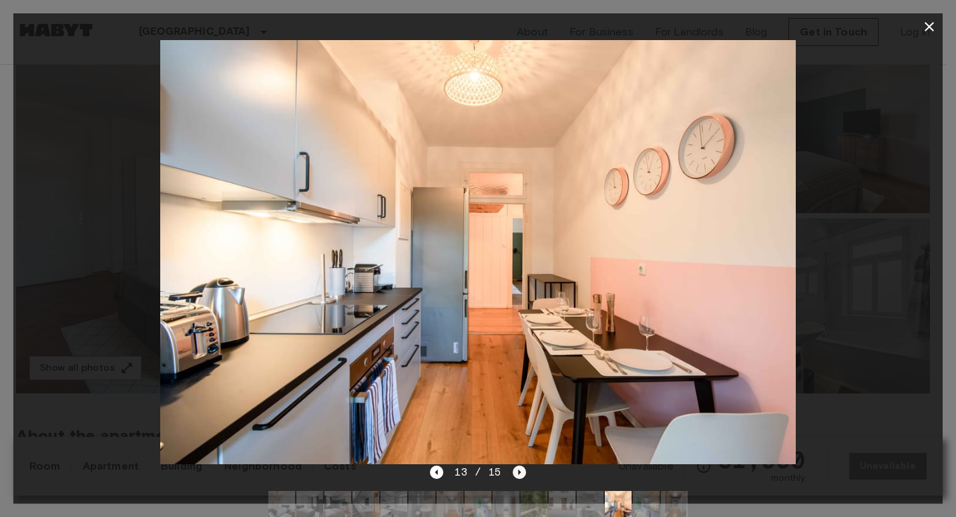
click at [515, 468] on icon "Next image" at bounding box center [519, 471] width 13 height 13
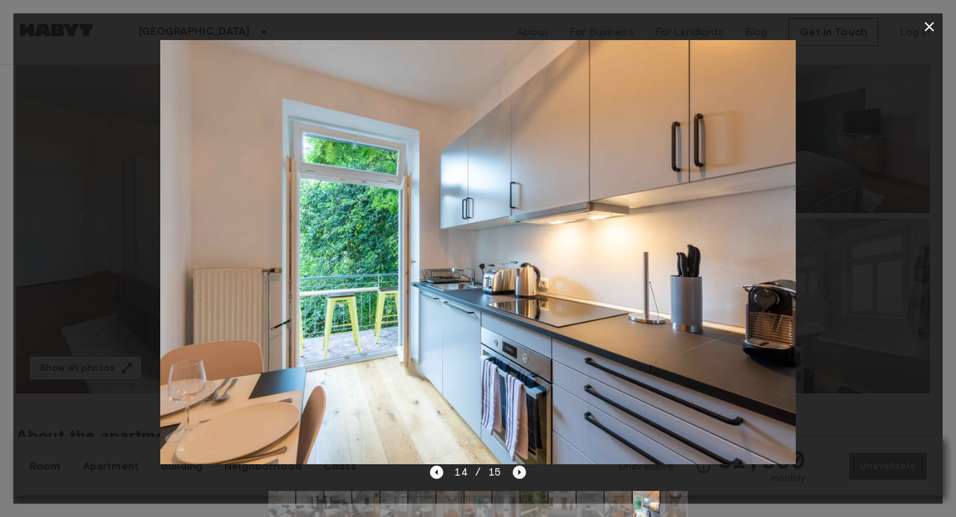
click at [513, 473] on icon "Next image" at bounding box center [519, 471] width 13 height 13
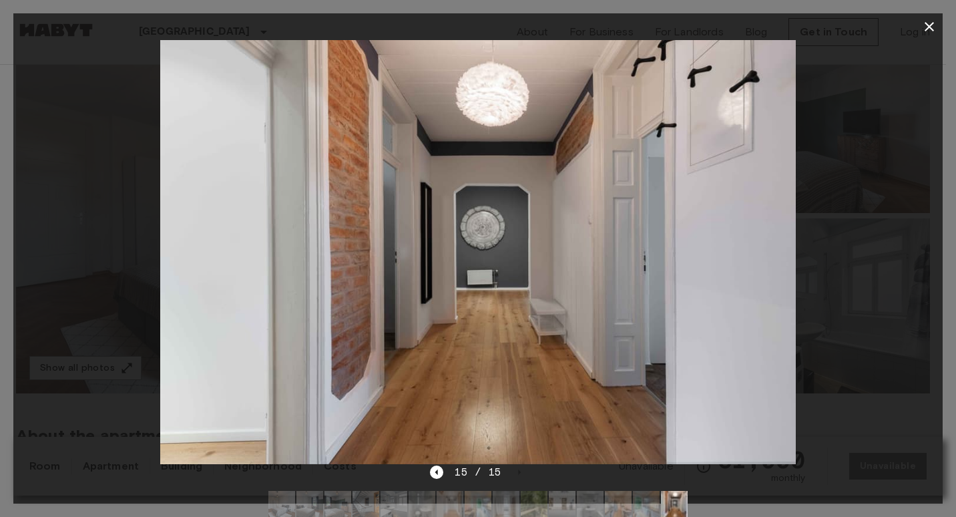
click at [838, 340] on div at bounding box center [477, 252] width 929 height 424
click at [931, 21] on icon "button" at bounding box center [929, 27] width 16 height 16
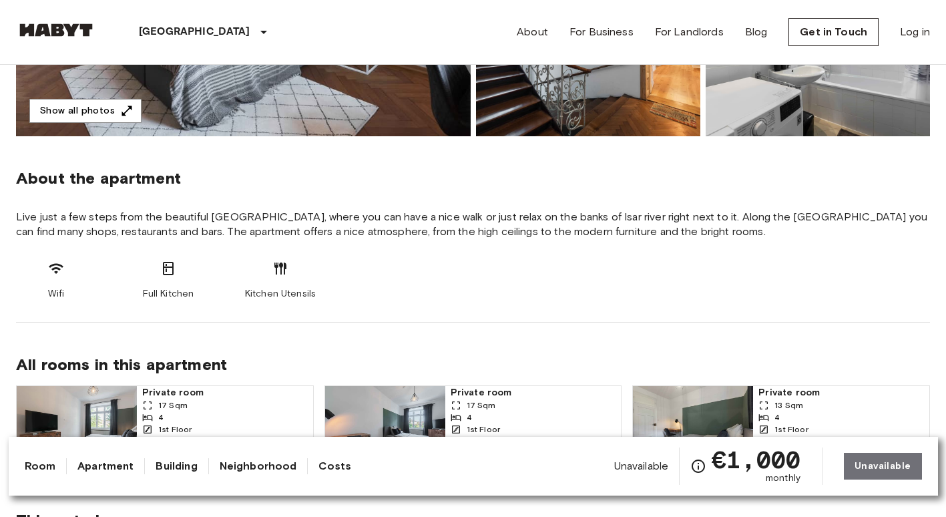
scroll to position [467, 0]
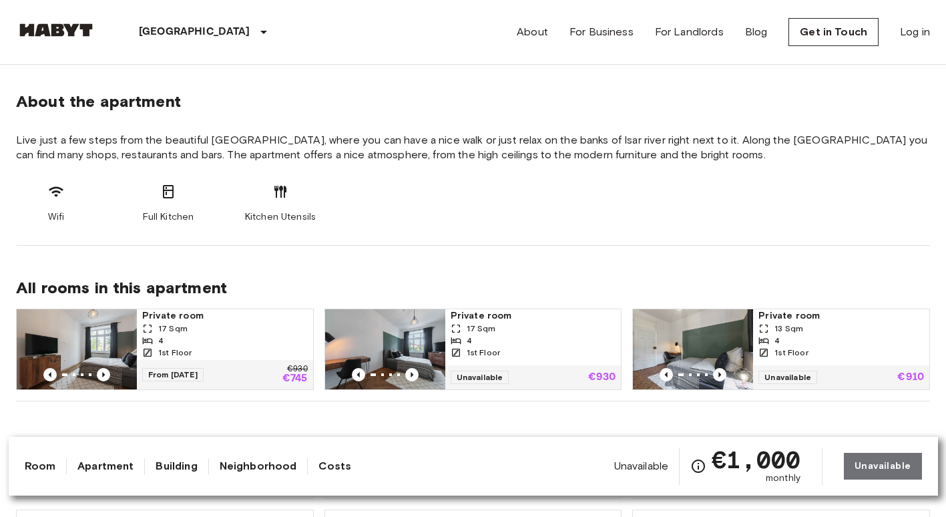
click at [308, 180] on section "About the apartment Live just a few steps from the beautiful Maximiliansanlagen…" at bounding box center [473, 152] width 914 height 186
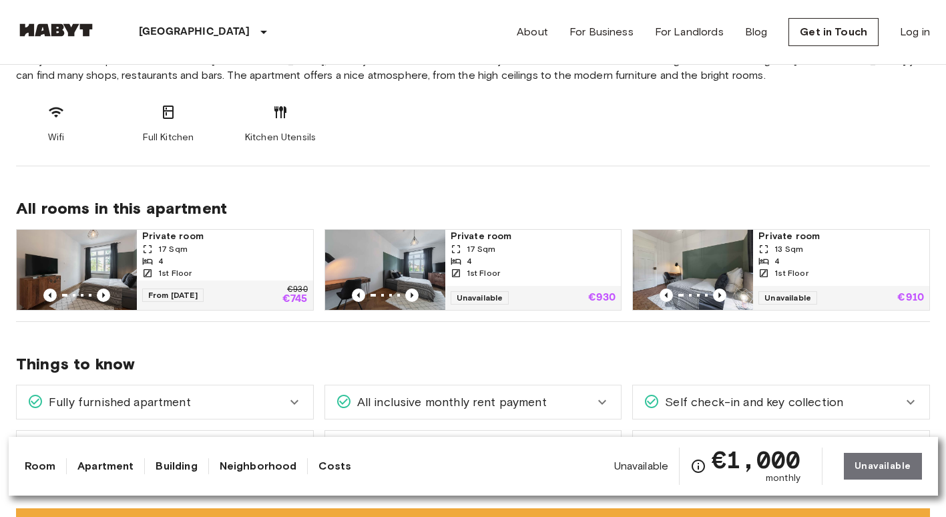
scroll to position [668, 0]
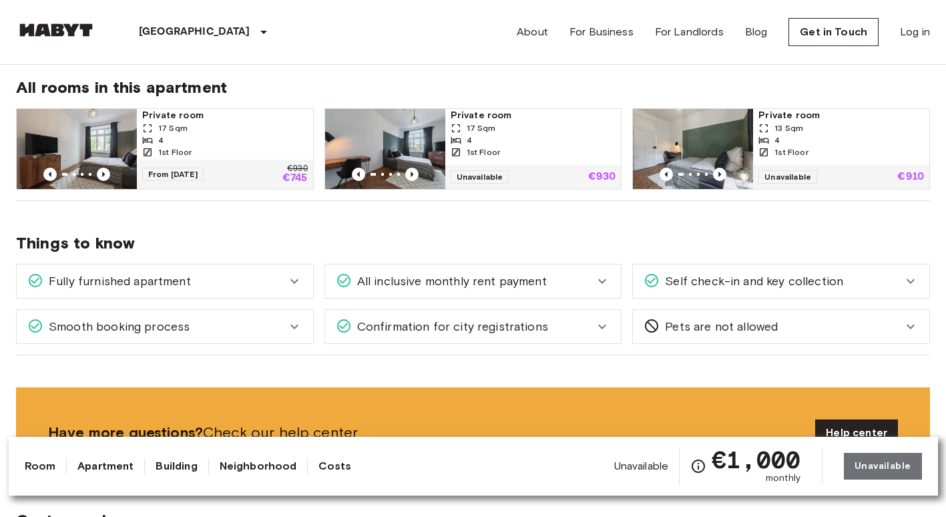
click at [96, 470] on link "Apartment" at bounding box center [105, 466] width 56 height 16
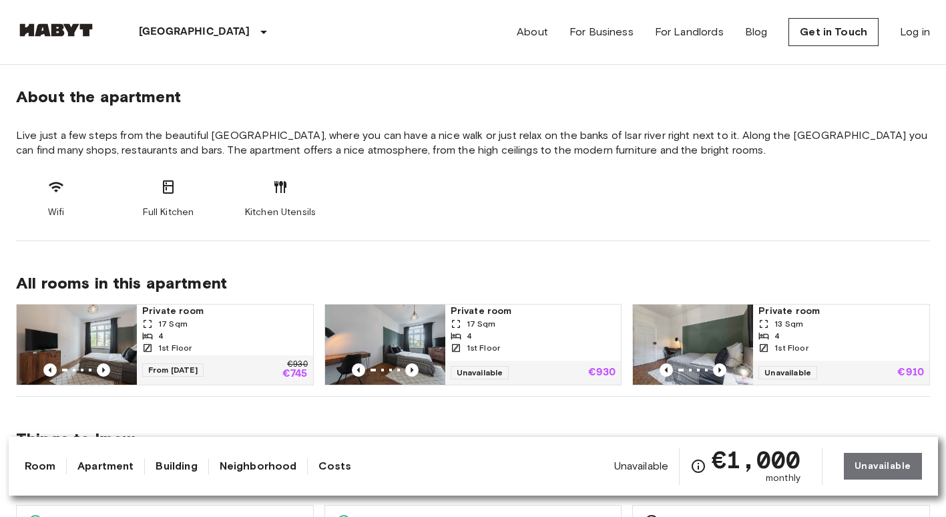
scroll to position [463, 0]
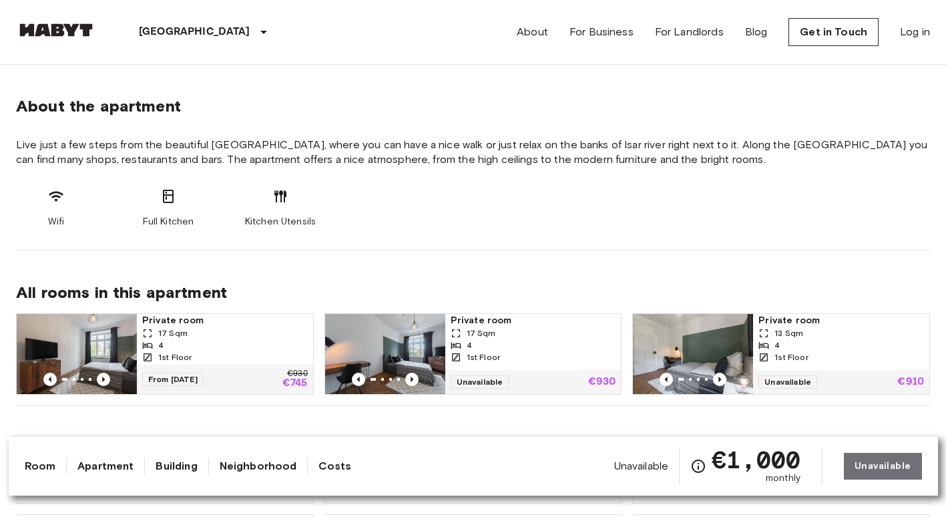
click at [165, 463] on link "Building" at bounding box center [176, 466] width 41 height 16
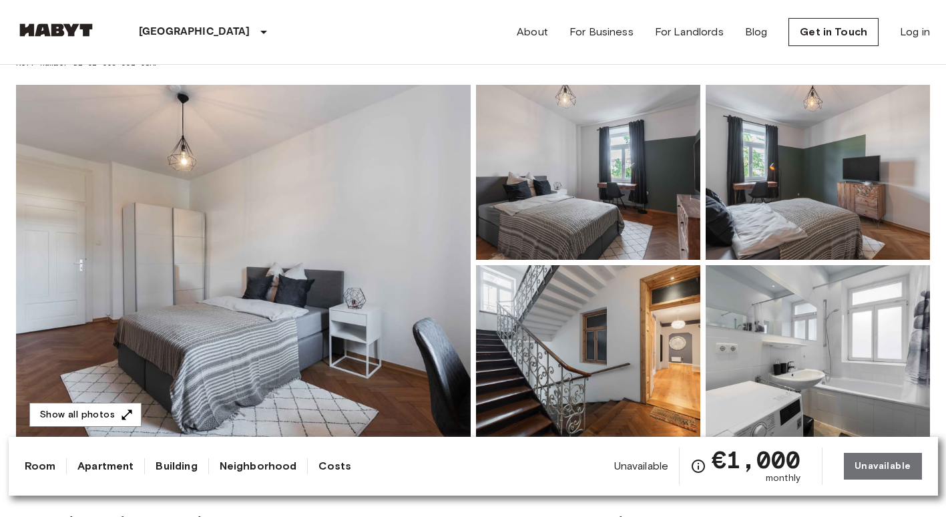
scroll to position [0, 0]
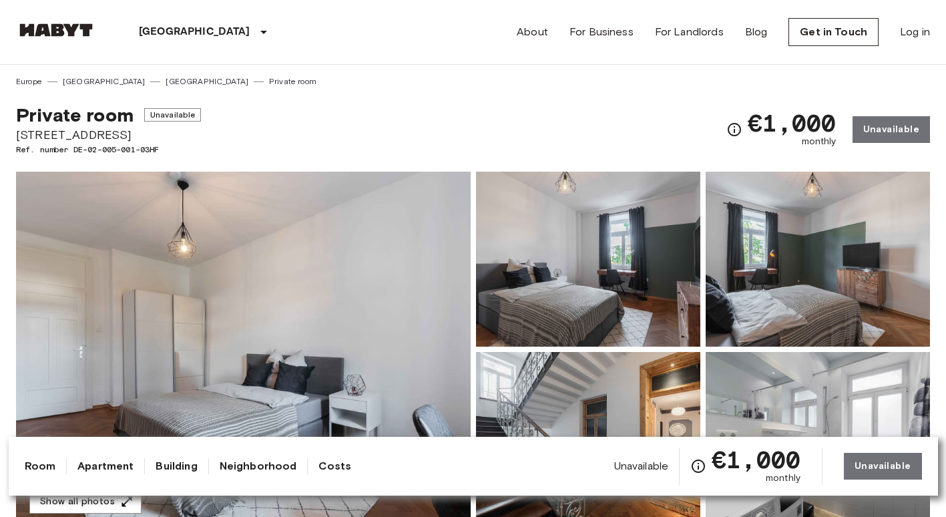
click at [226, 464] on link "Neighborhood" at bounding box center [258, 466] width 77 height 16
click at [896, 125] on div "€1,000 monthly Unavailable" at bounding box center [828, 129] width 204 height 52
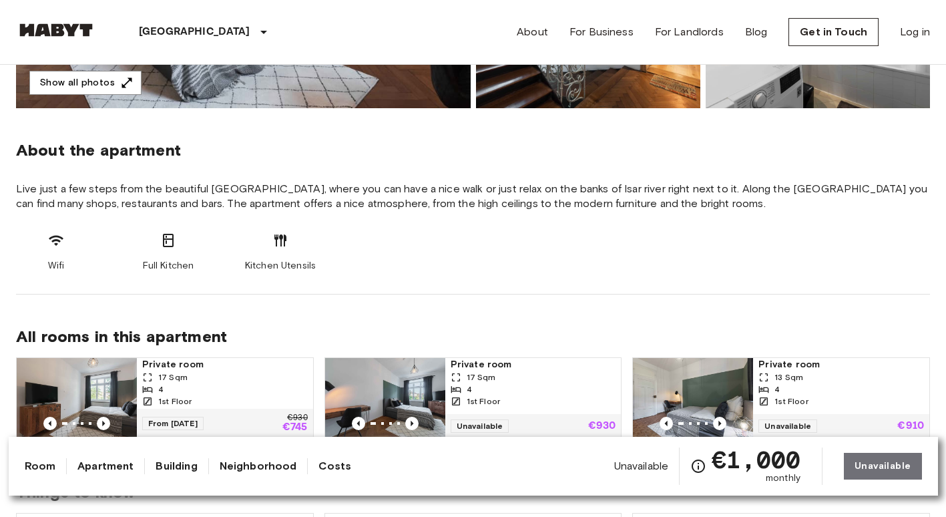
scroll to position [534, 0]
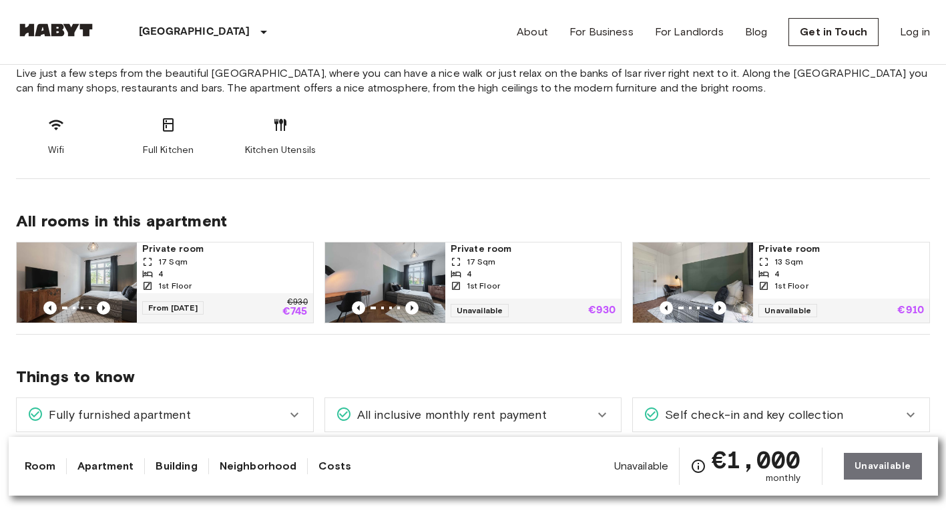
click at [383, 271] on img at bounding box center [385, 282] width 120 height 80
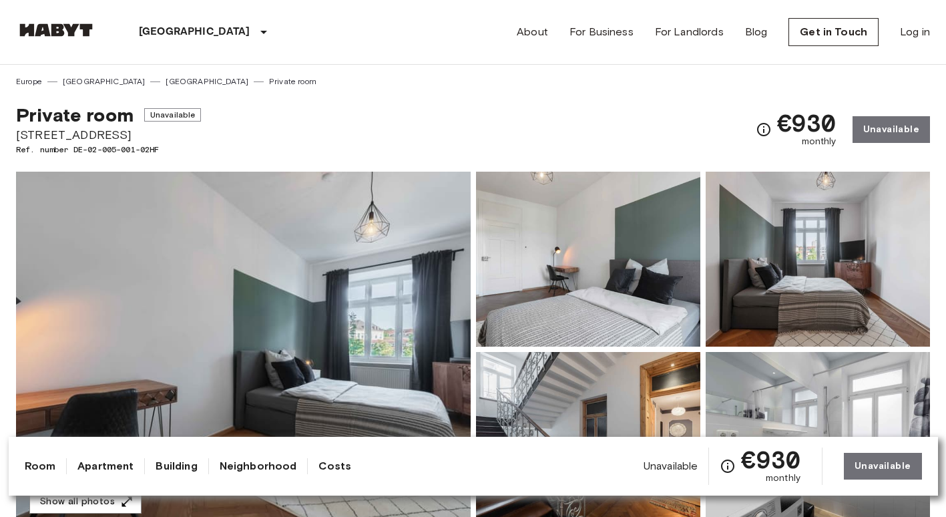
click at [868, 130] on div "€930 monthly Unavailable" at bounding box center [843, 129] width 174 height 52
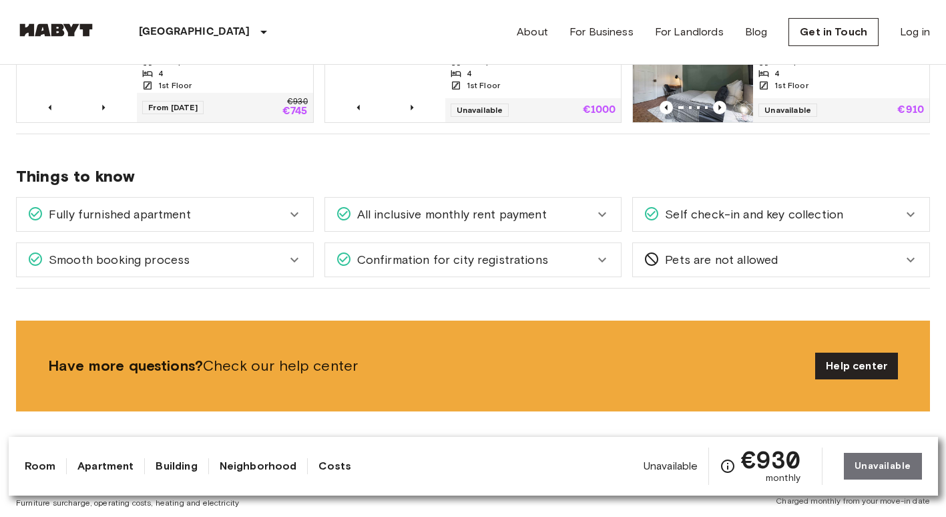
scroll to position [601, 0]
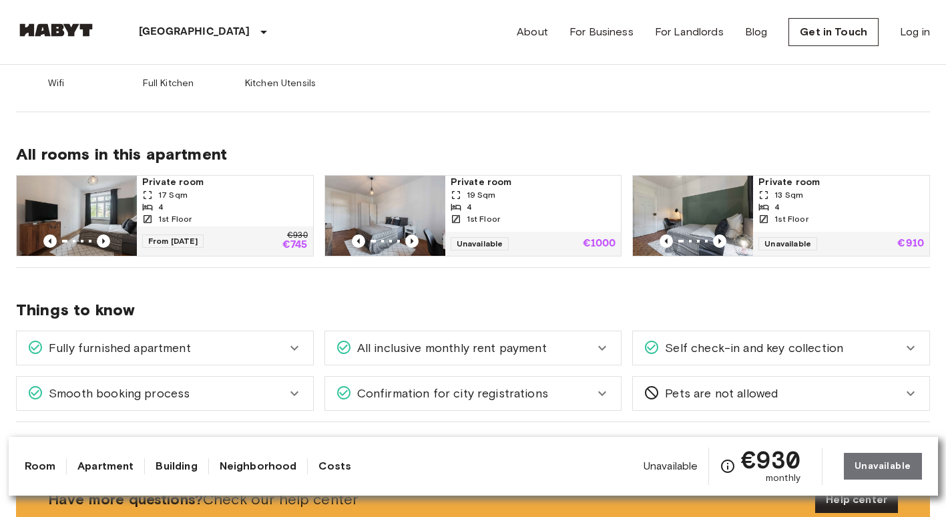
click at [836, 180] on span "Private room" at bounding box center [841, 182] width 166 height 13
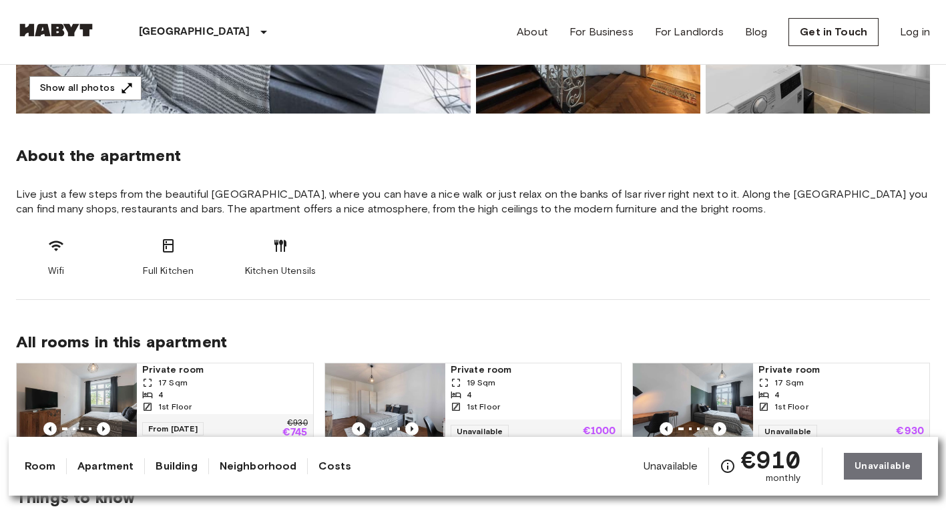
scroll to position [534, 0]
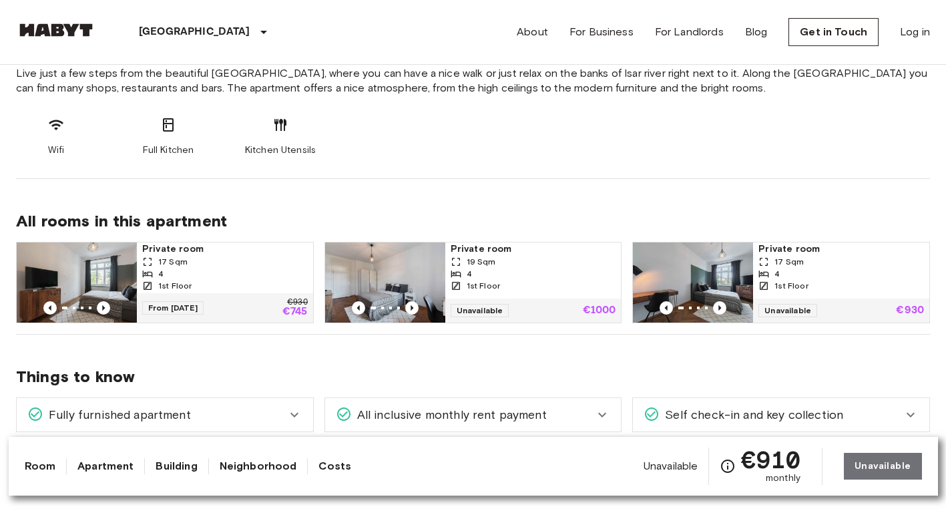
click at [280, 283] on div "1st Floor" at bounding box center [225, 286] width 166 height 12
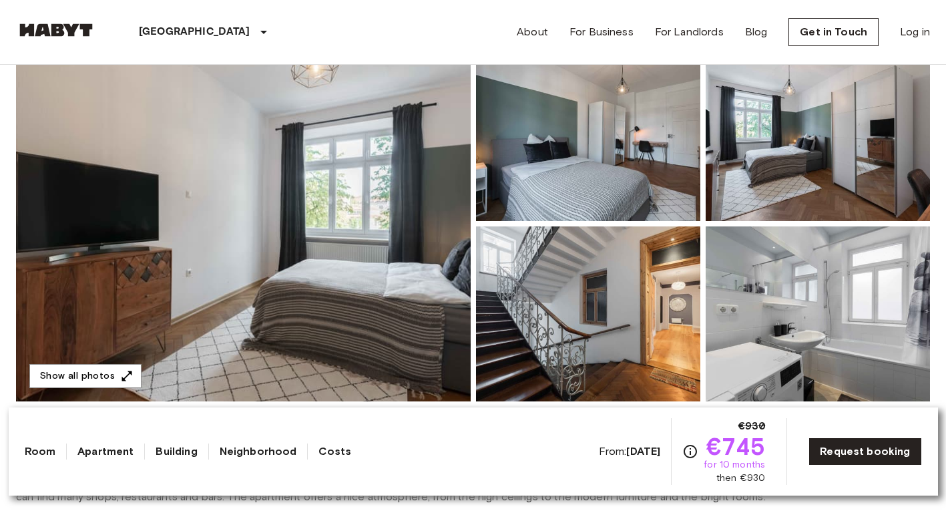
scroll to position [134, 0]
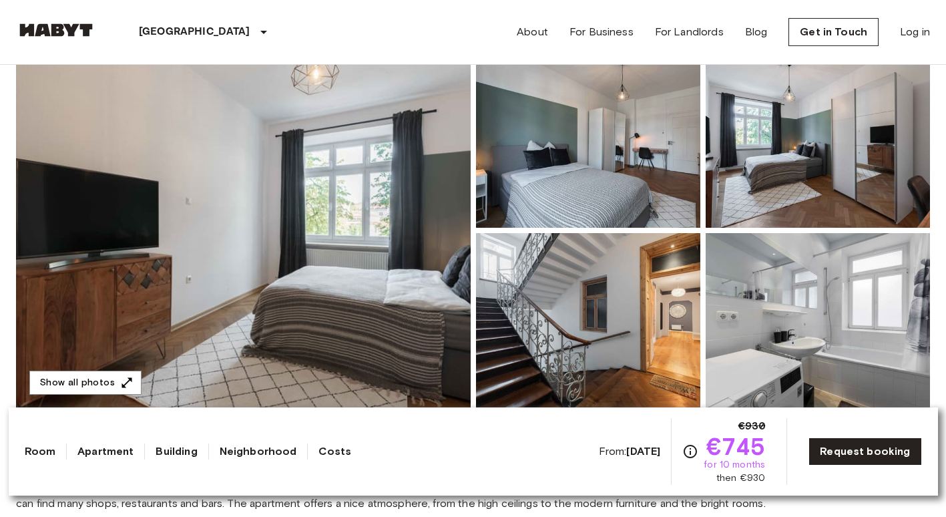
click at [392, 299] on img at bounding box center [243, 230] width 455 height 355
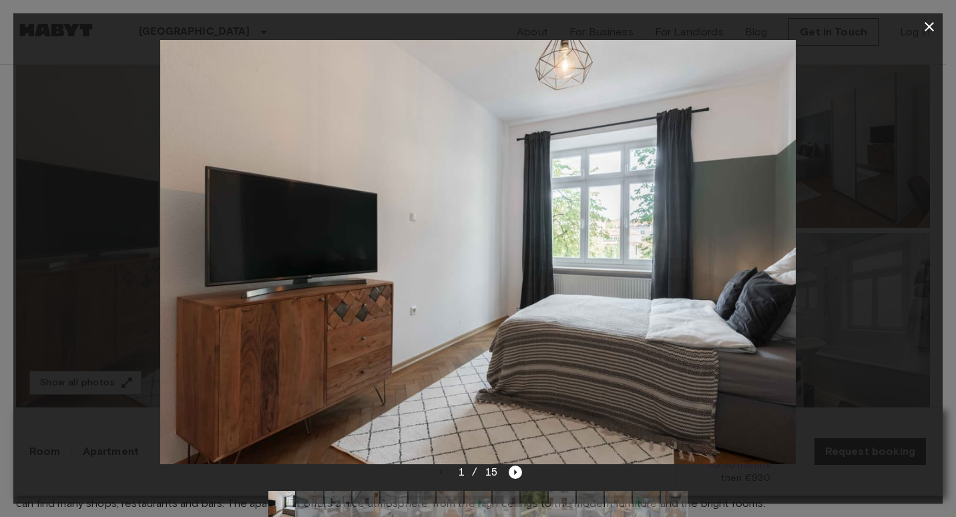
click at [890, 356] on div at bounding box center [477, 252] width 929 height 424
click at [511, 468] on icon "Next image" at bounding box center [515, 471] width 13 height 13
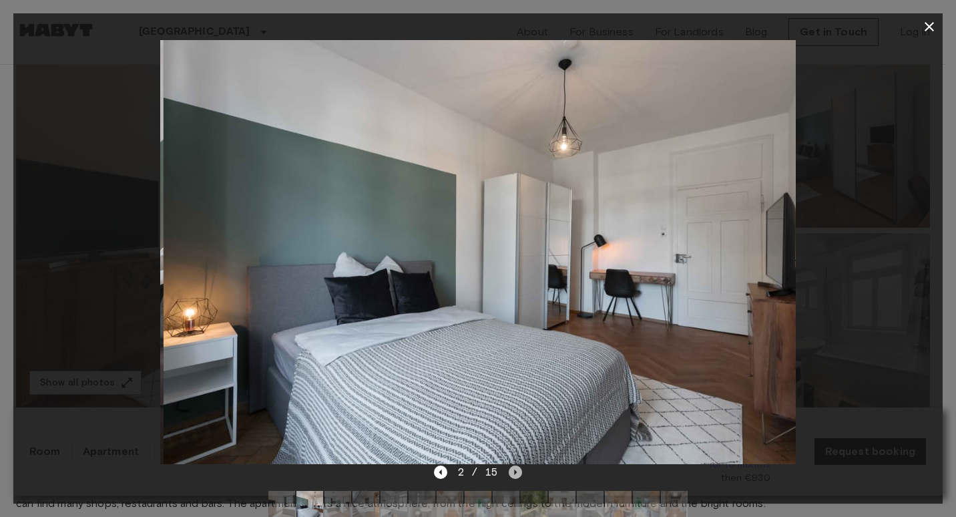
click at [511, 468] on icon "Next image" at bounding box center [515, 471] width 13 height 13
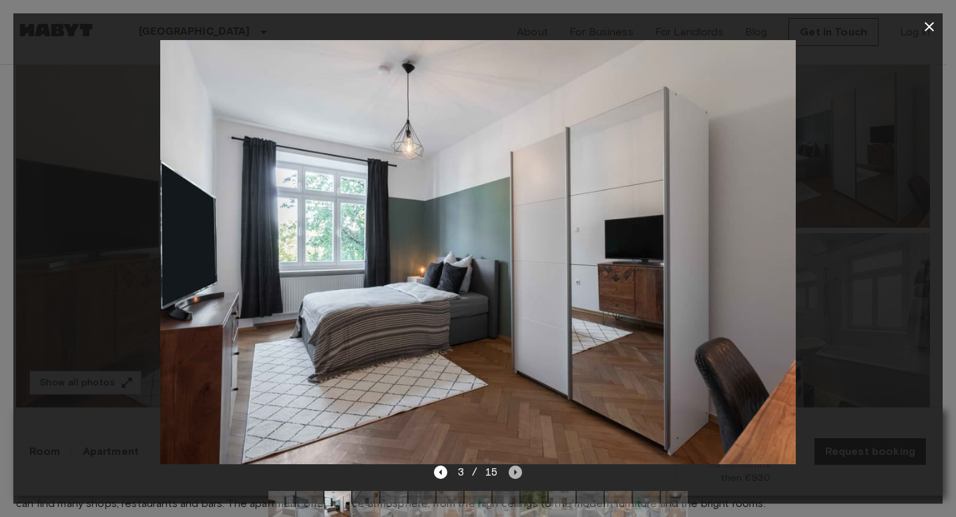
click at [511, 468] on icon "Next image" at bounding box center [515, 471] width 13 height 13
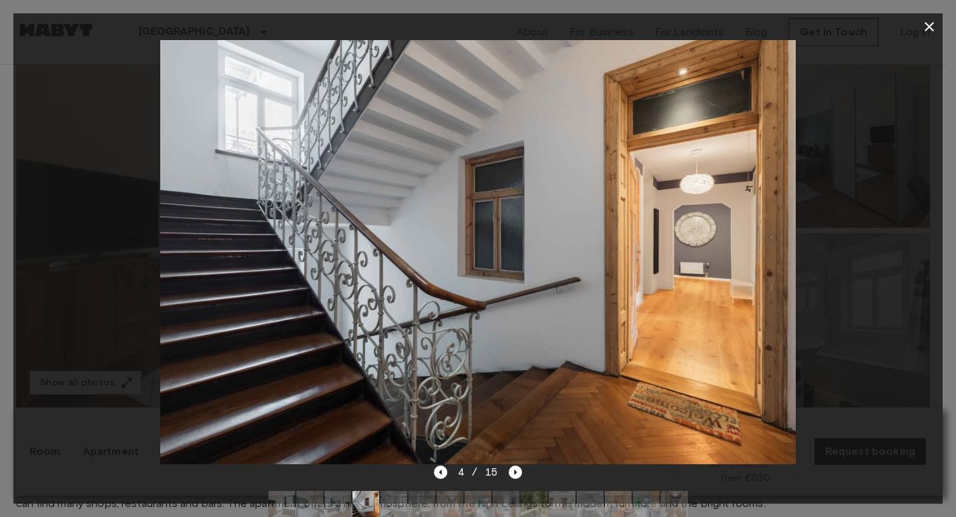
click at [834, 222] on div at bounding box center [477, 252] width 929 height 424
click at [937, 29] on button "button" at bounding box center [929, 26] width 27 height 27
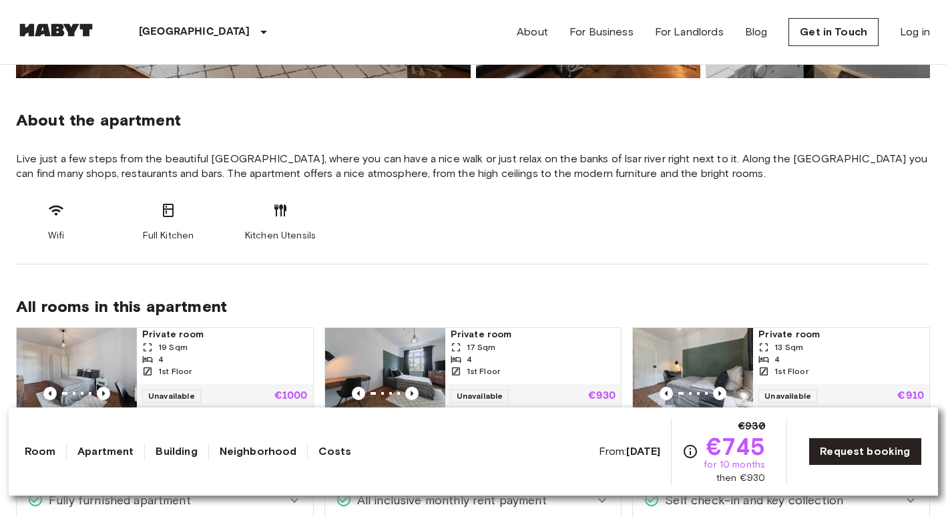
scroll to position [467, 0]
